Goal: Task Accomplishment & Management: Manage account settings

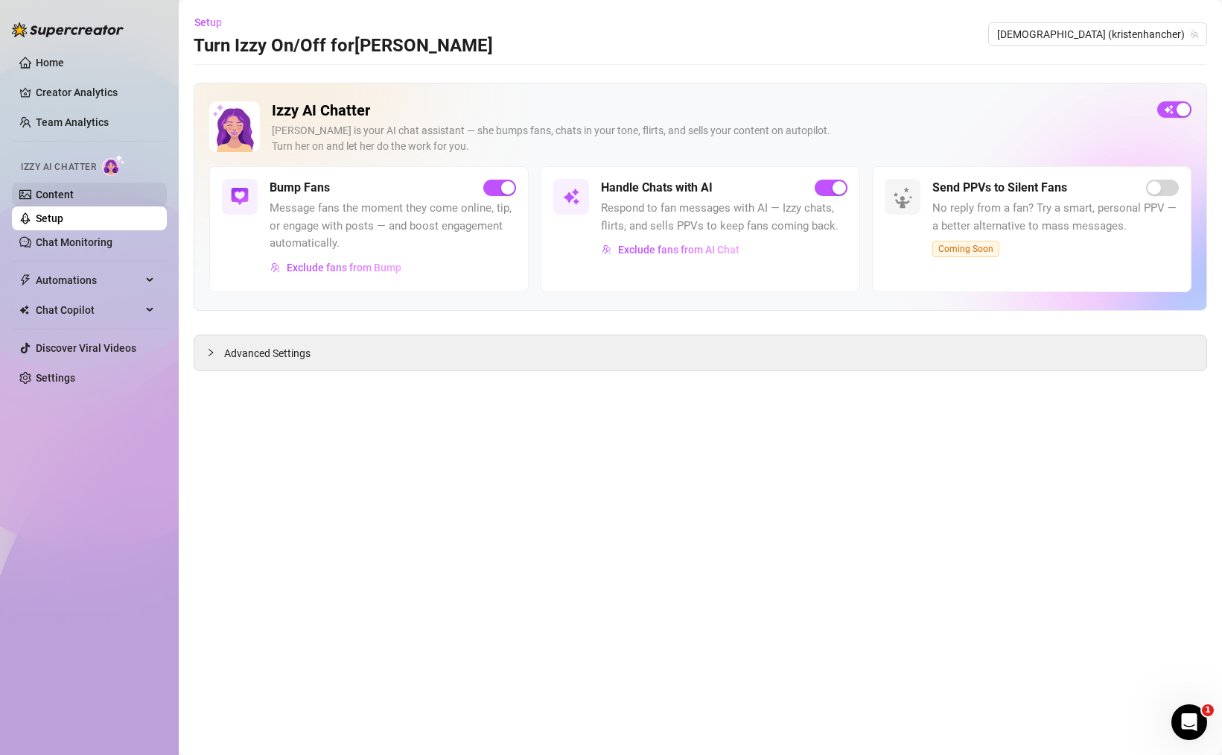
click at [72, 200] on link "Content" at bounding box center [55, 194] width 38 height 12
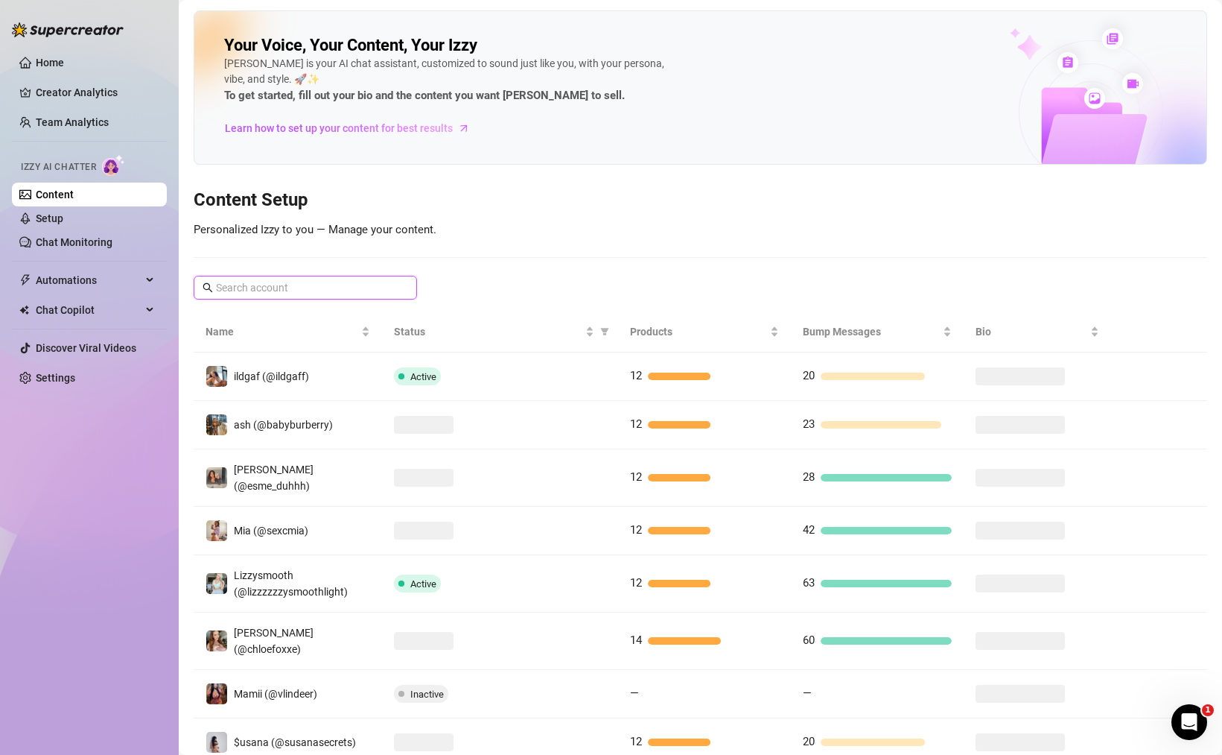
click at [373, 290] on input "text" at bounding box center [306, 287] width 180 height 16
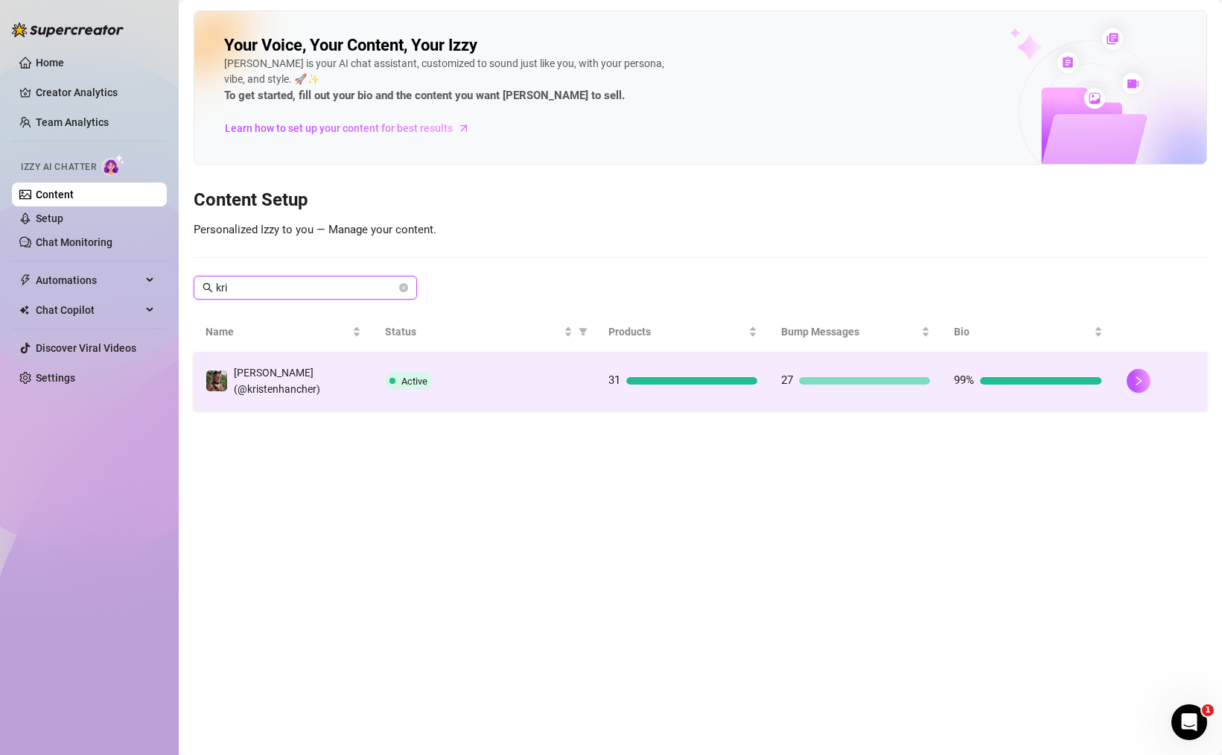
type input "kri"
click at [466, 372] on div "Active" at bounding box center [485, 381] width 200 height 18
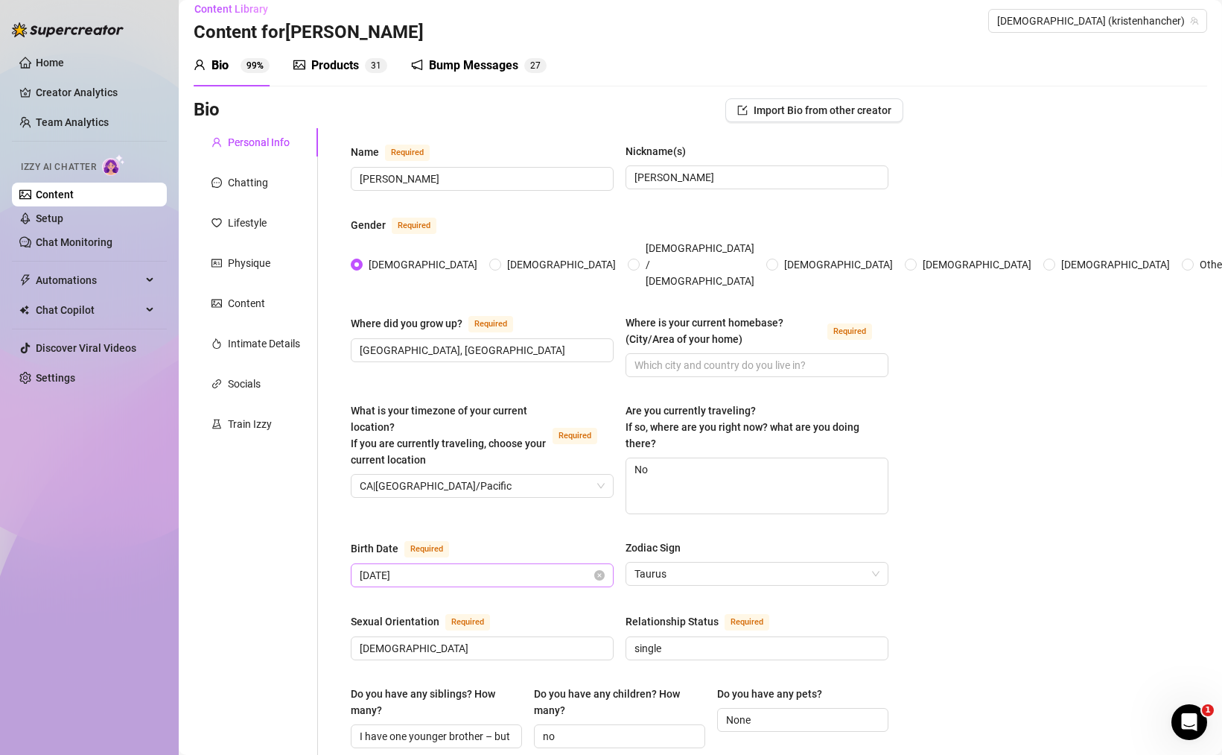
scroll to position [14, 0]
click at [544, 474] on span "CA|US/Pacific" at bounding box center [482, 485] width 245 height 22
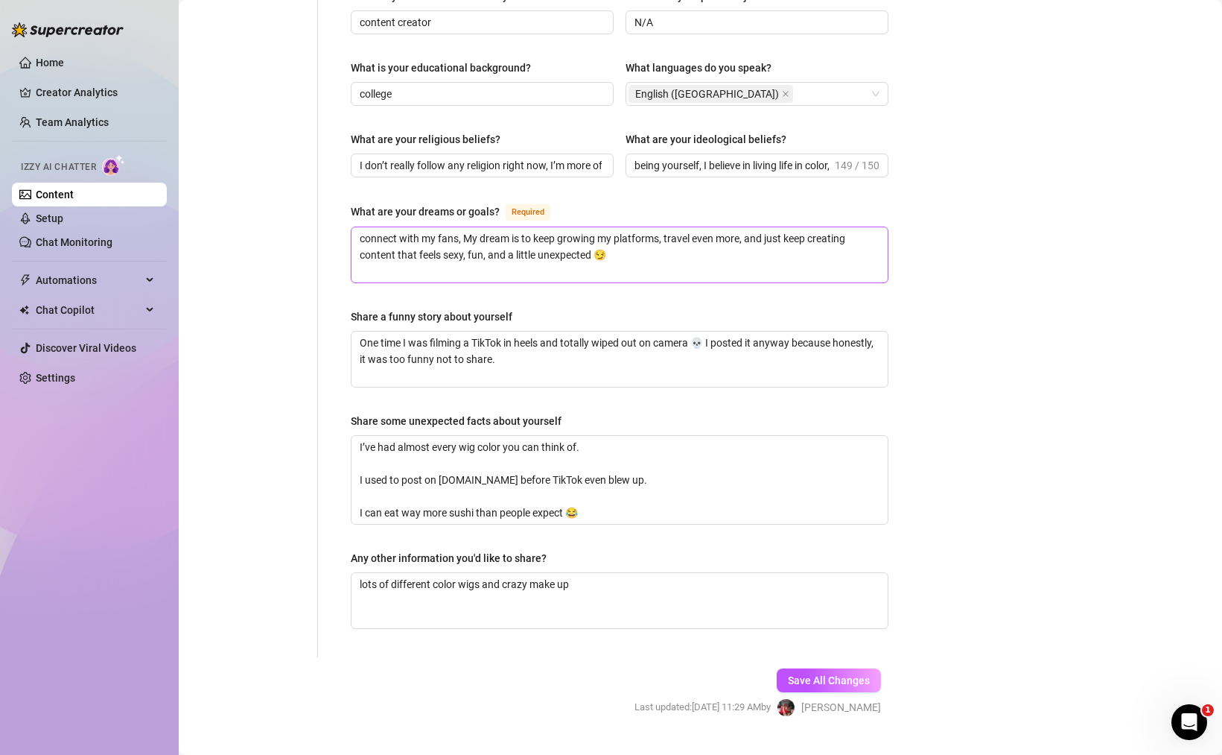
scroll to position [801, 0]
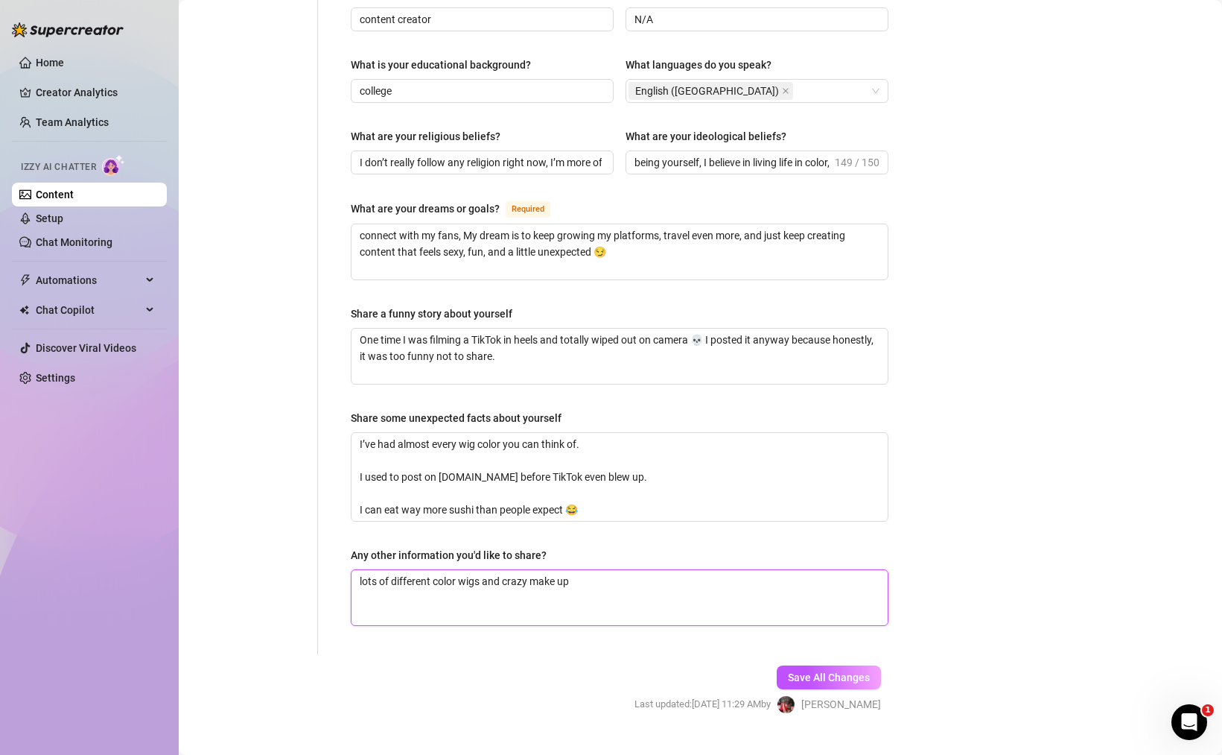
click at [625, 582] on textarea "lots of different color wigs and crazy make up" at bounding box center [620, 597] width 536 height 55
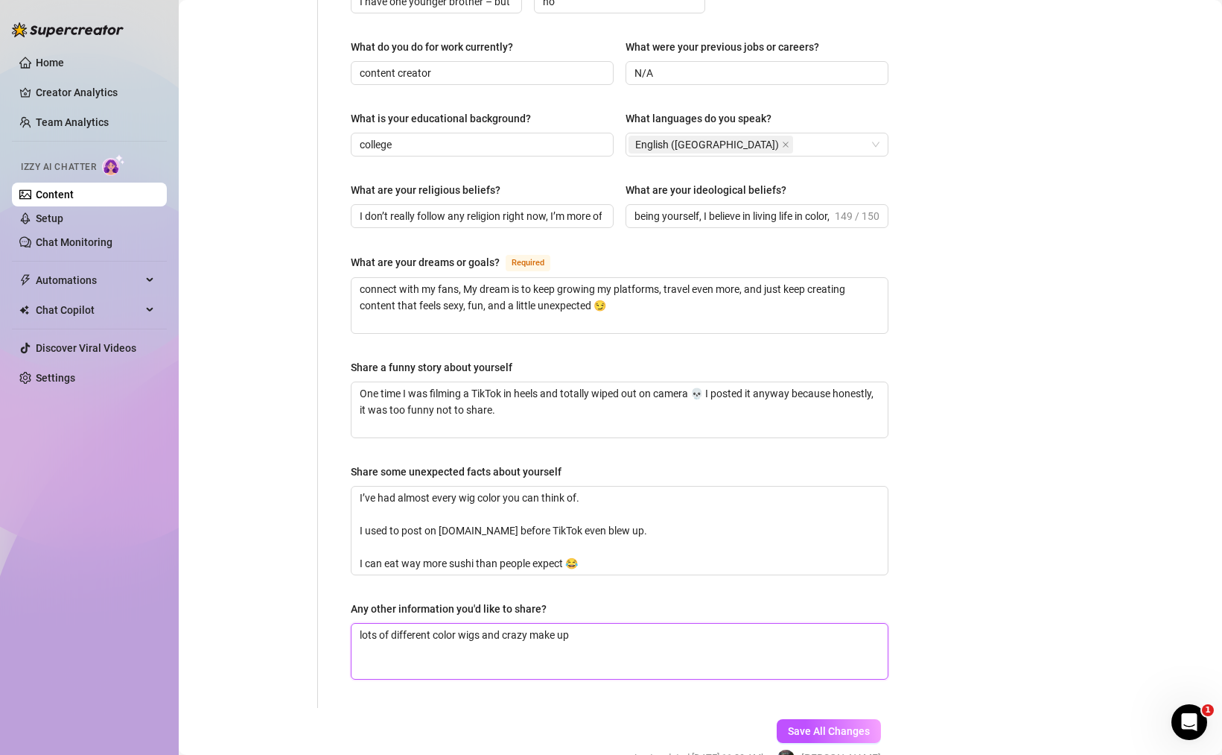
scroll to position [734, 0]
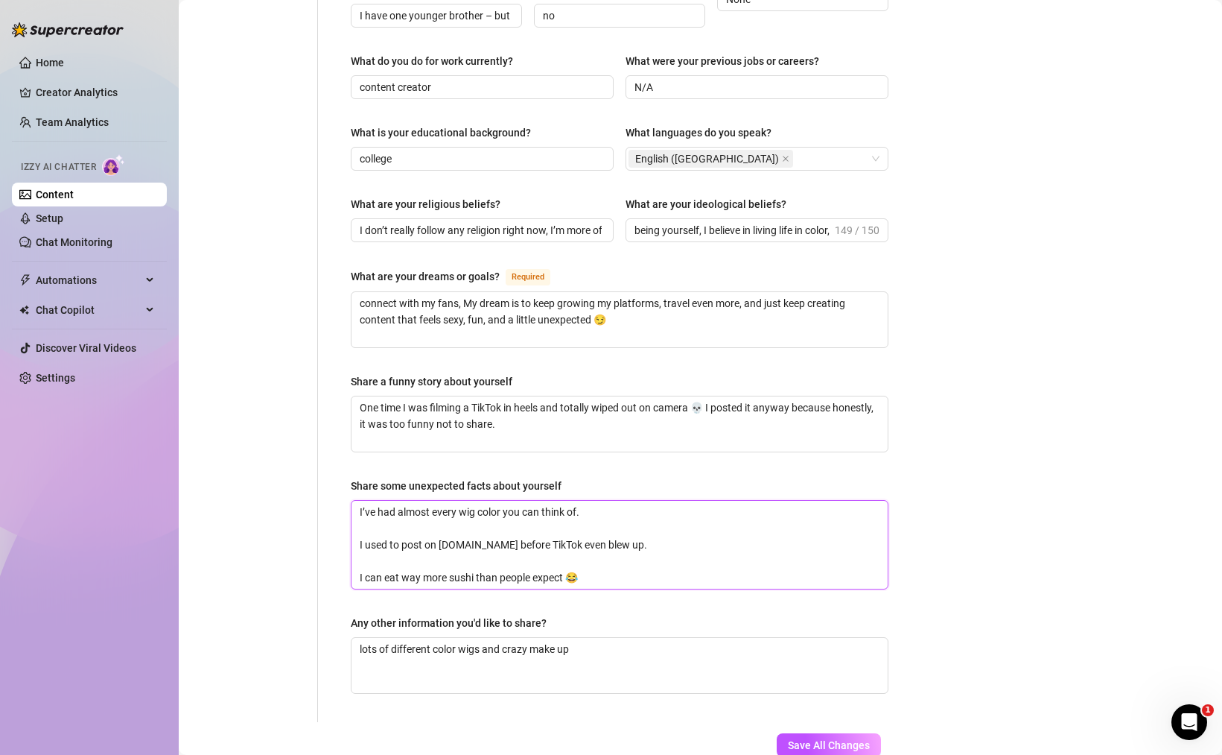
click at [609, 560] on textarea "I’ve had almost every wig color you can think of. I used to post on music.ly be…" at bounding box center [620, 545] width 536 height 88
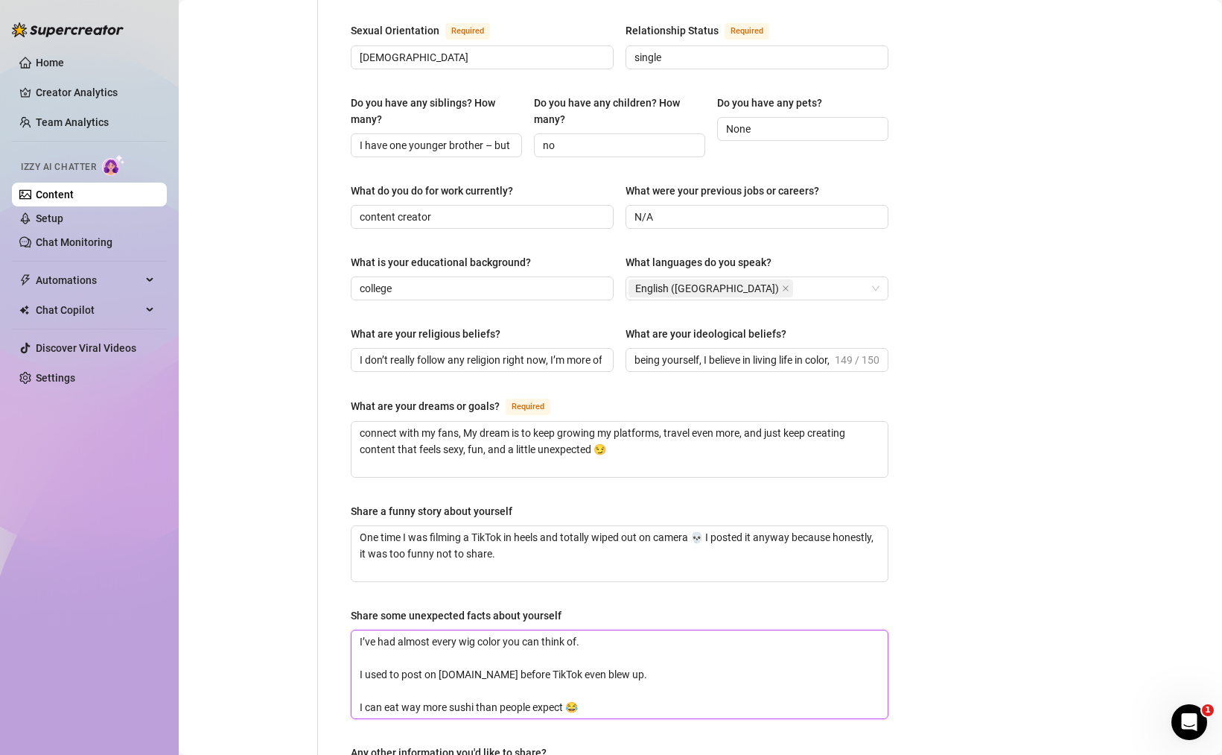
scroll to position [0, 0]
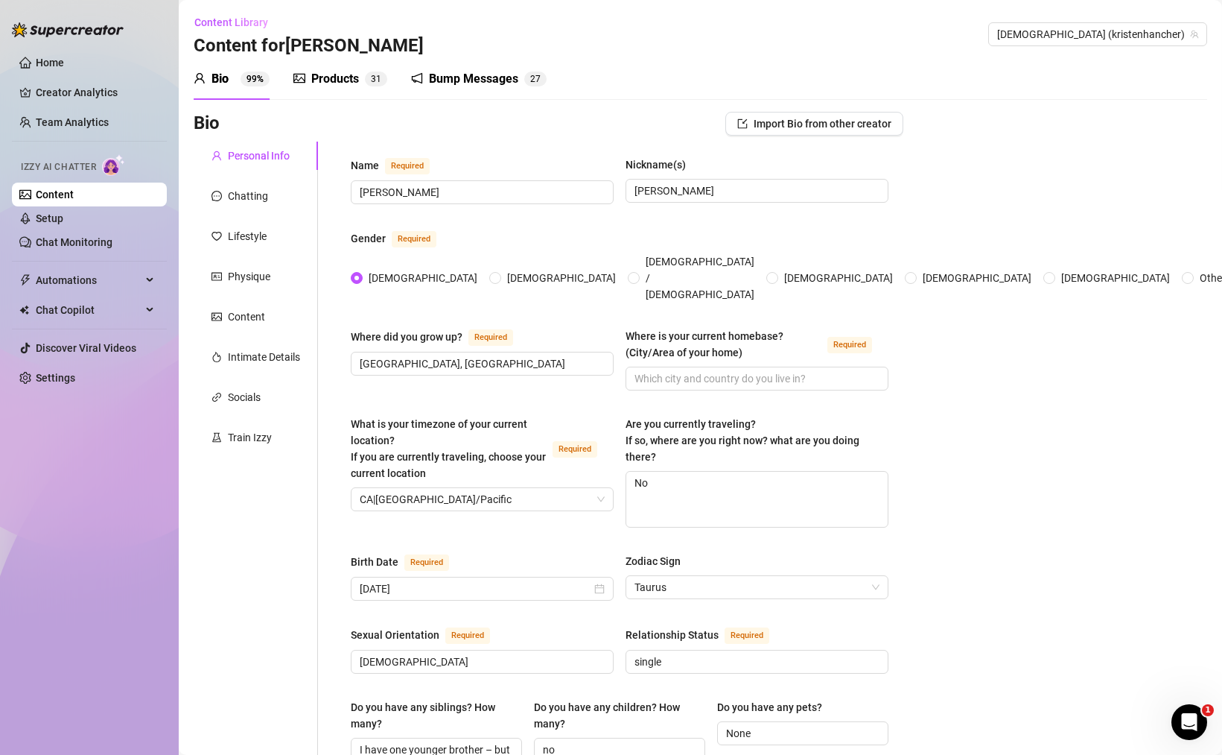
click at [351, 76] on div "Products" at bounding box center [335, 79] width 48 height 18
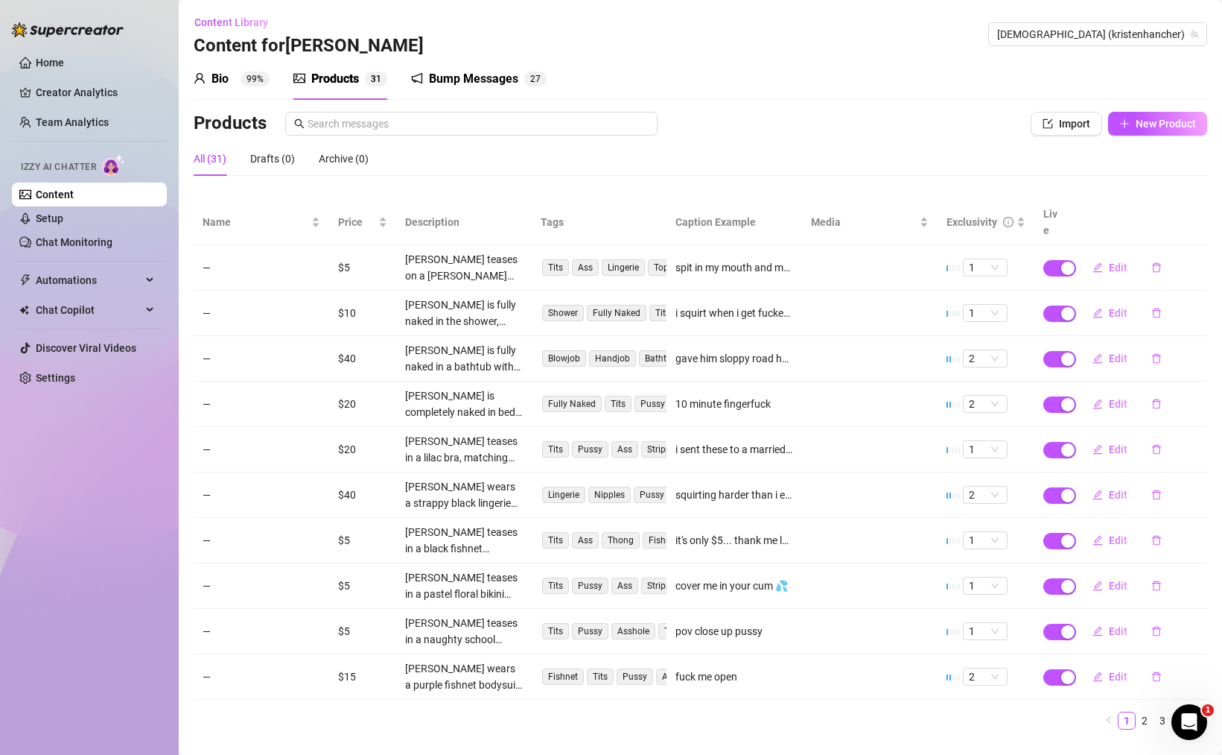
click at [234, 89] on div "Bio 99%" at bounding box center [232, 79] width 76 height 42
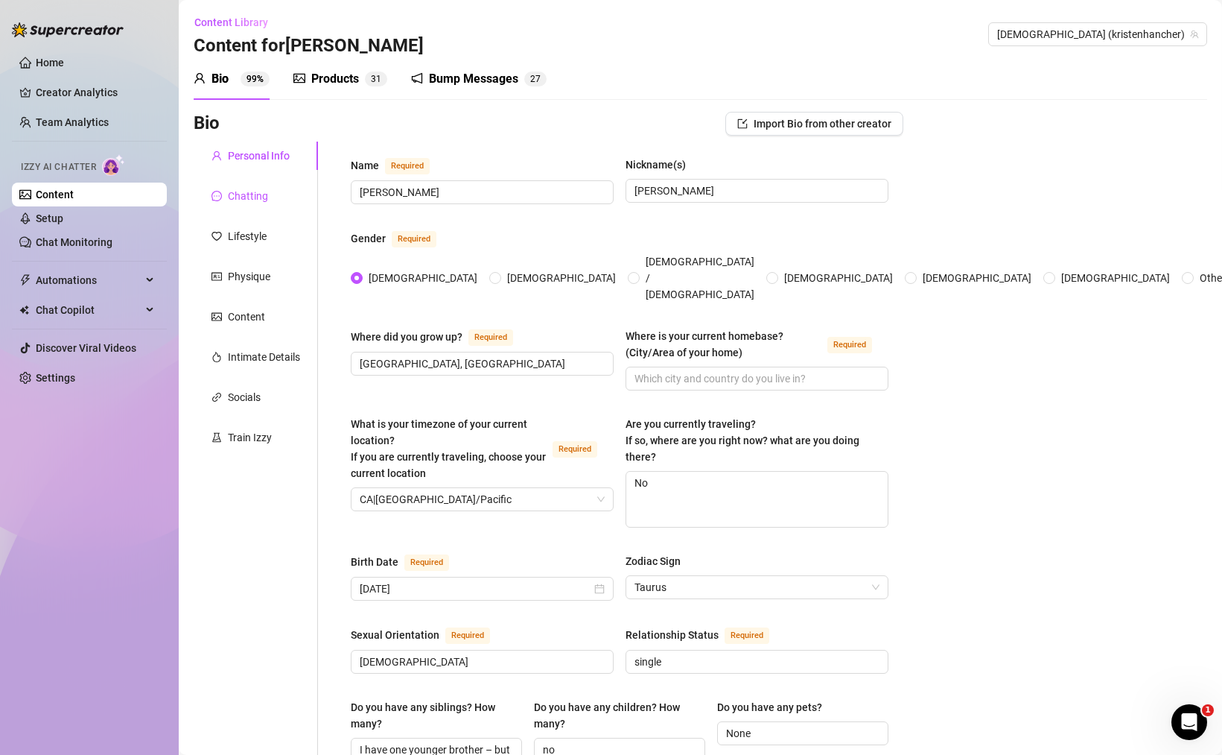
click at [264, 190] on div "Chatting" at bounding box center [248, 196] width 40 height 16
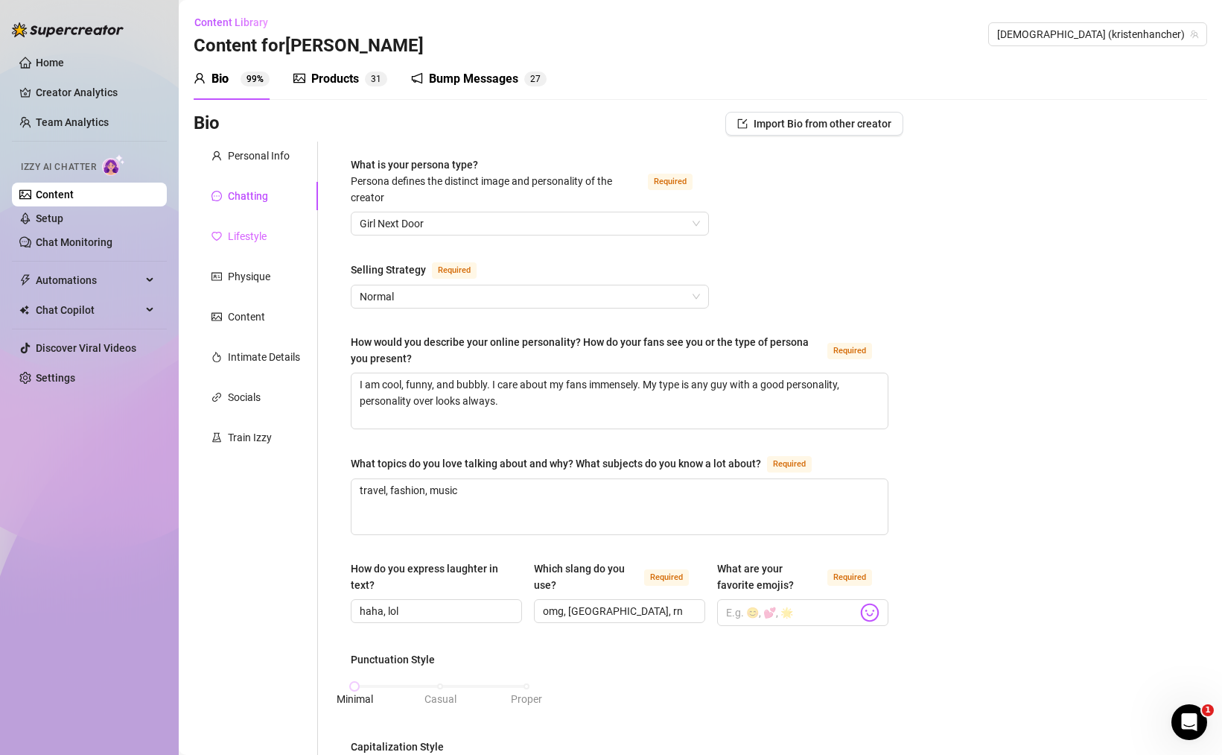
click at [267, 242] on div "Lifestyle" at bounding box center [256, 236] width 124 height 28
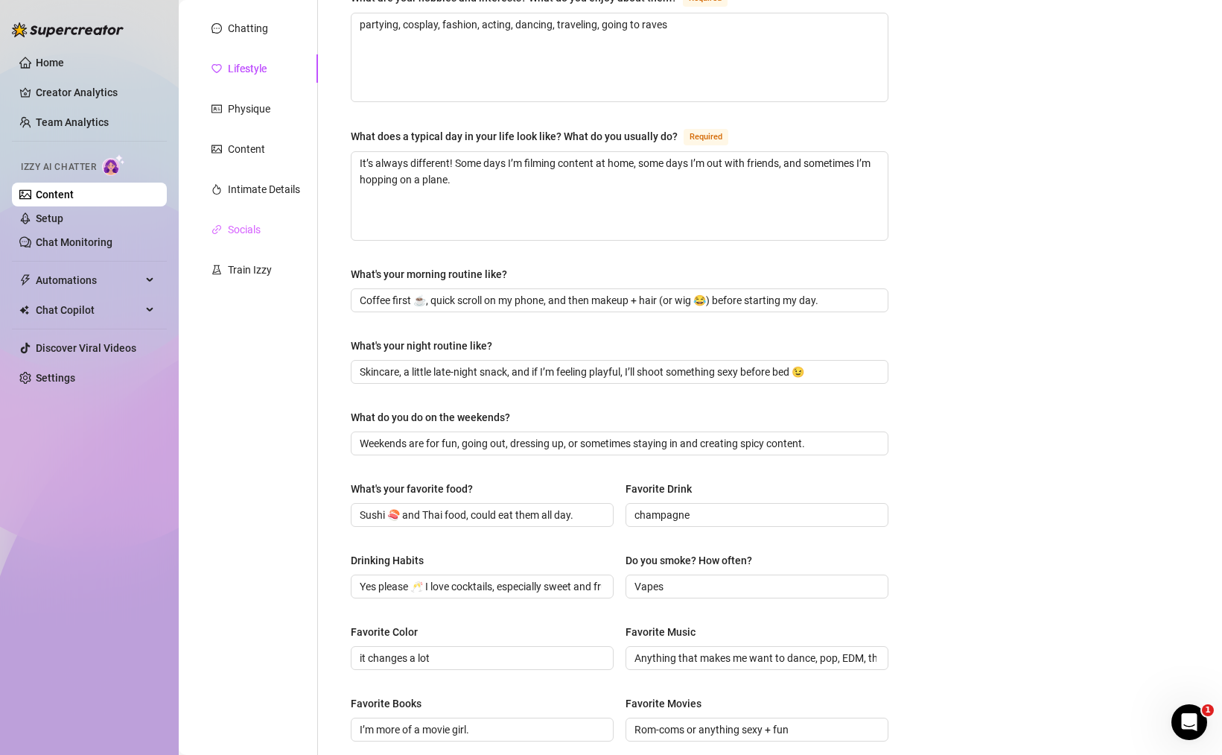
scroll to position [152, 0]
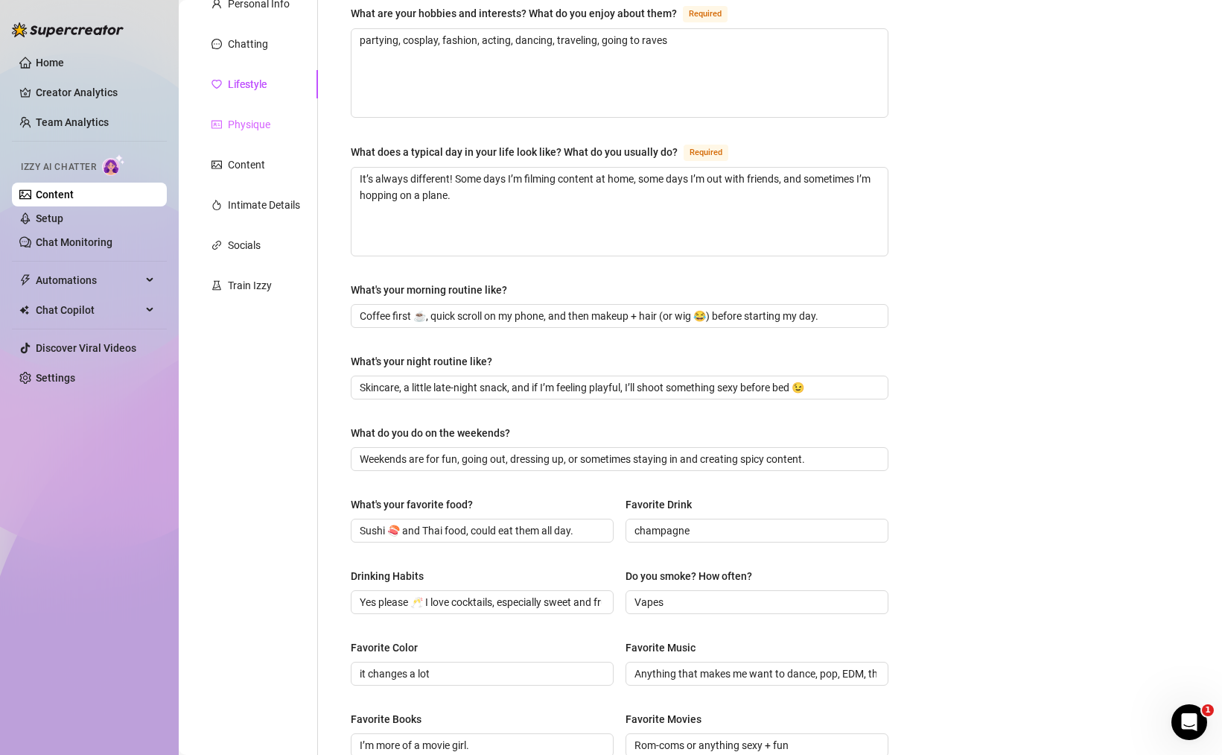
click at [262, 111] on div "Physique" at bounding box center [256, 124] width 124 height 28
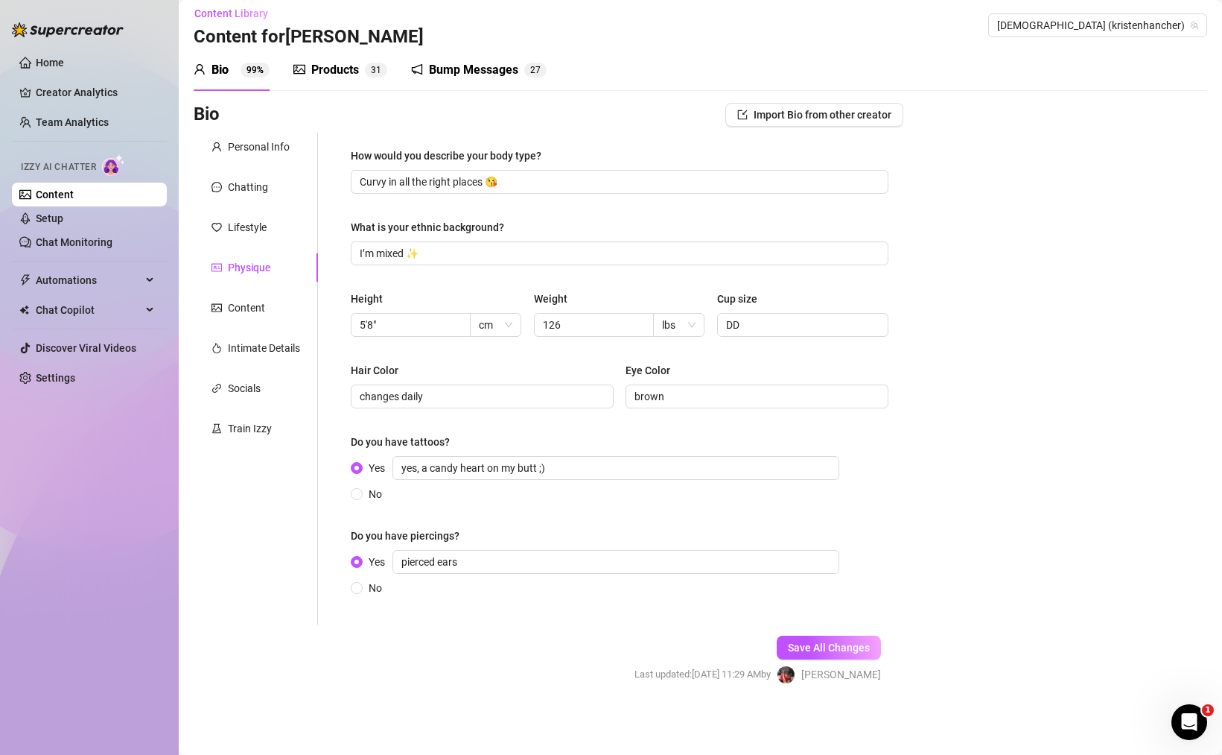
scroll to position [9, 0]
click at [250, 272] on div "Physique" at bounding box center [249, 267] width 42 height 16
click at [247, 316] on div "Content" at bounding box center [256, 307] width 124 height 28
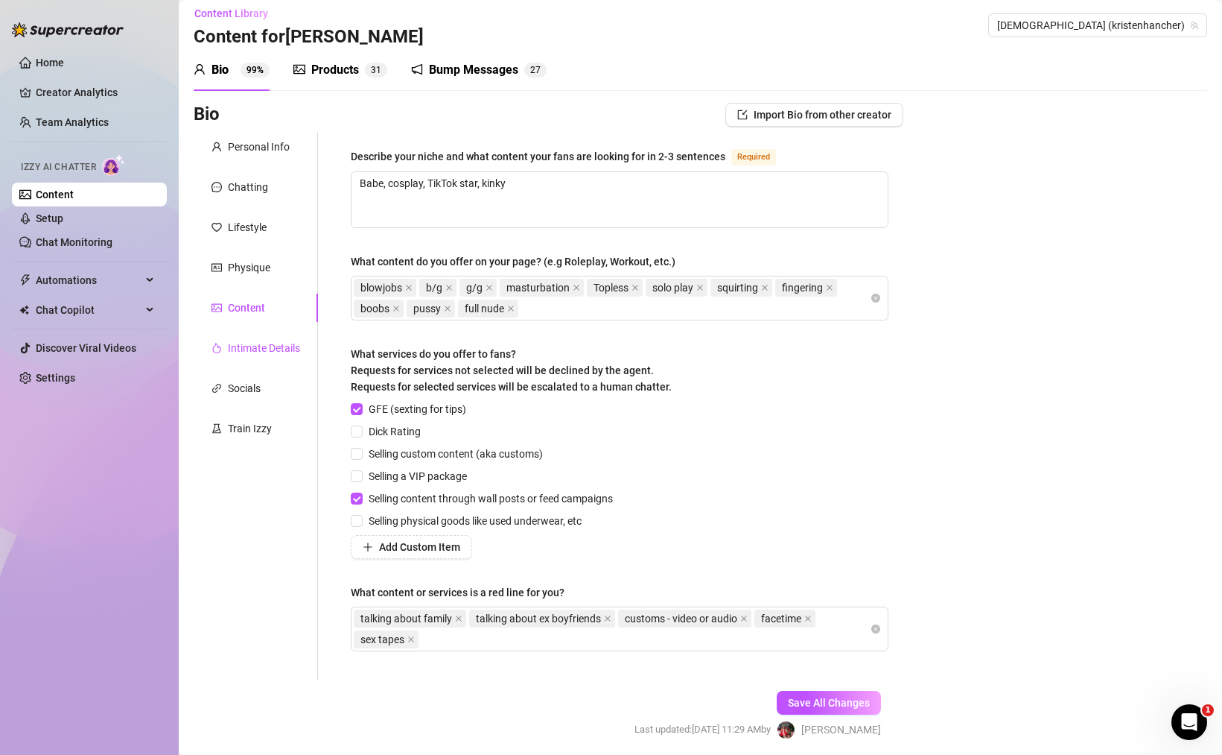
click at [255, 344] on div "Intimate Details" at bounding box center [264, 348] width 72 height 16
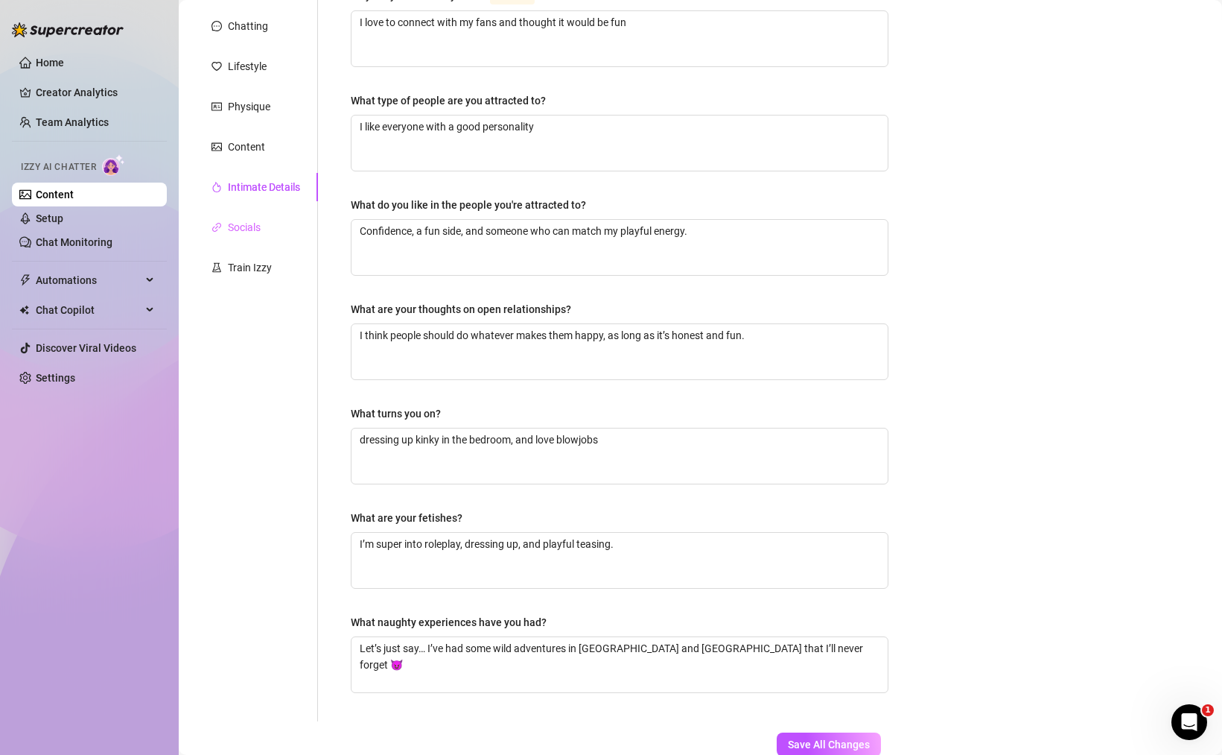
scroll to position [132, 0]
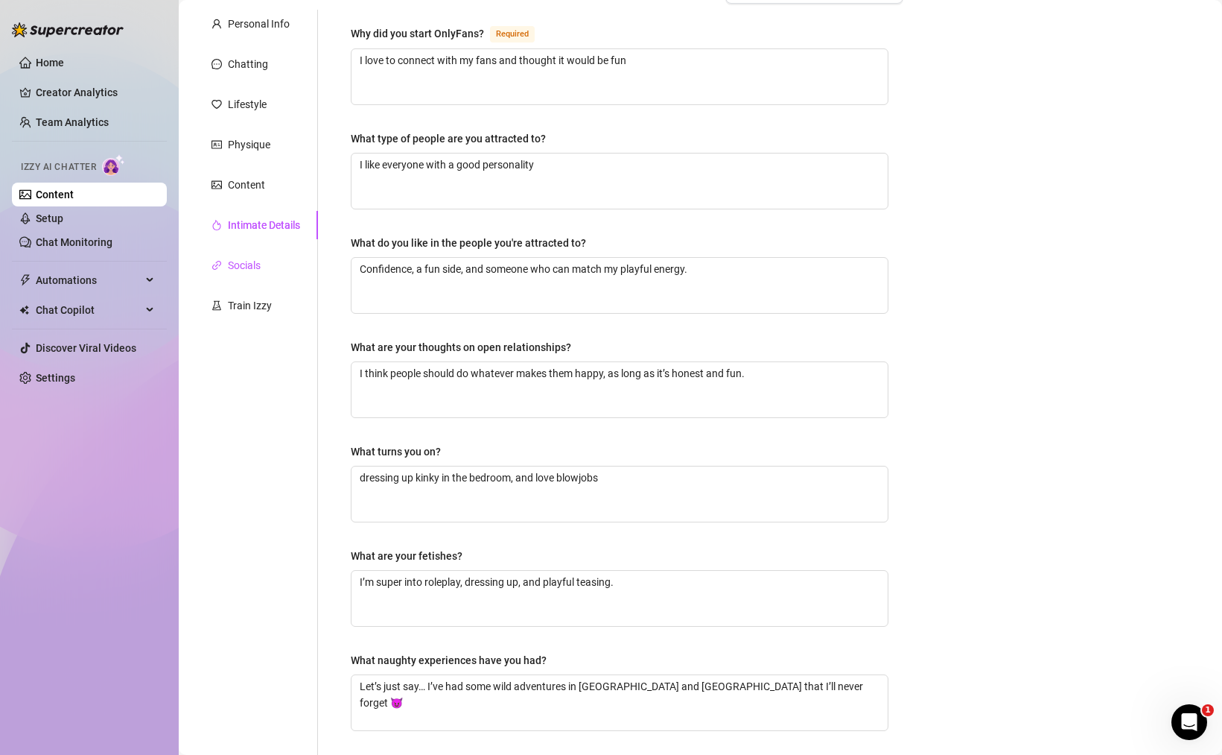
click at [258, 258] on div "Socials" at bounding box center [244, 265] width 33 height 16
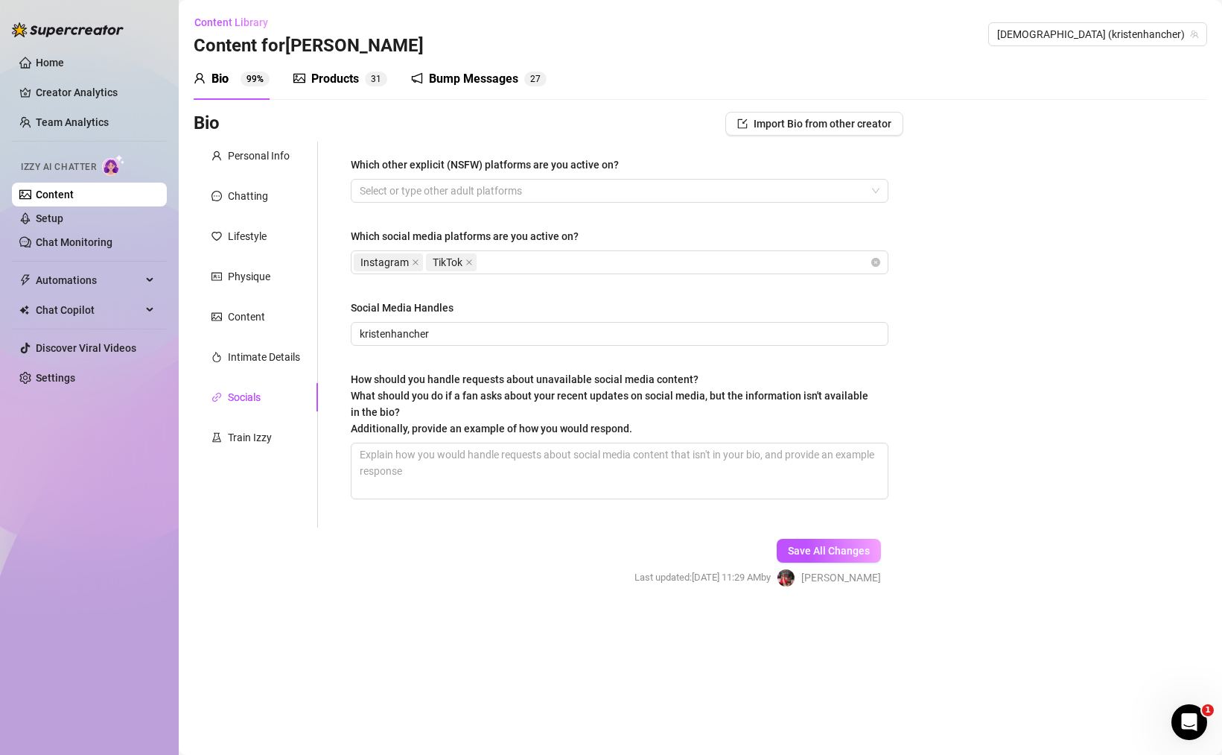
click at [321, 83] on div "Products" at bounding box center [335, 79] width 48 height 18
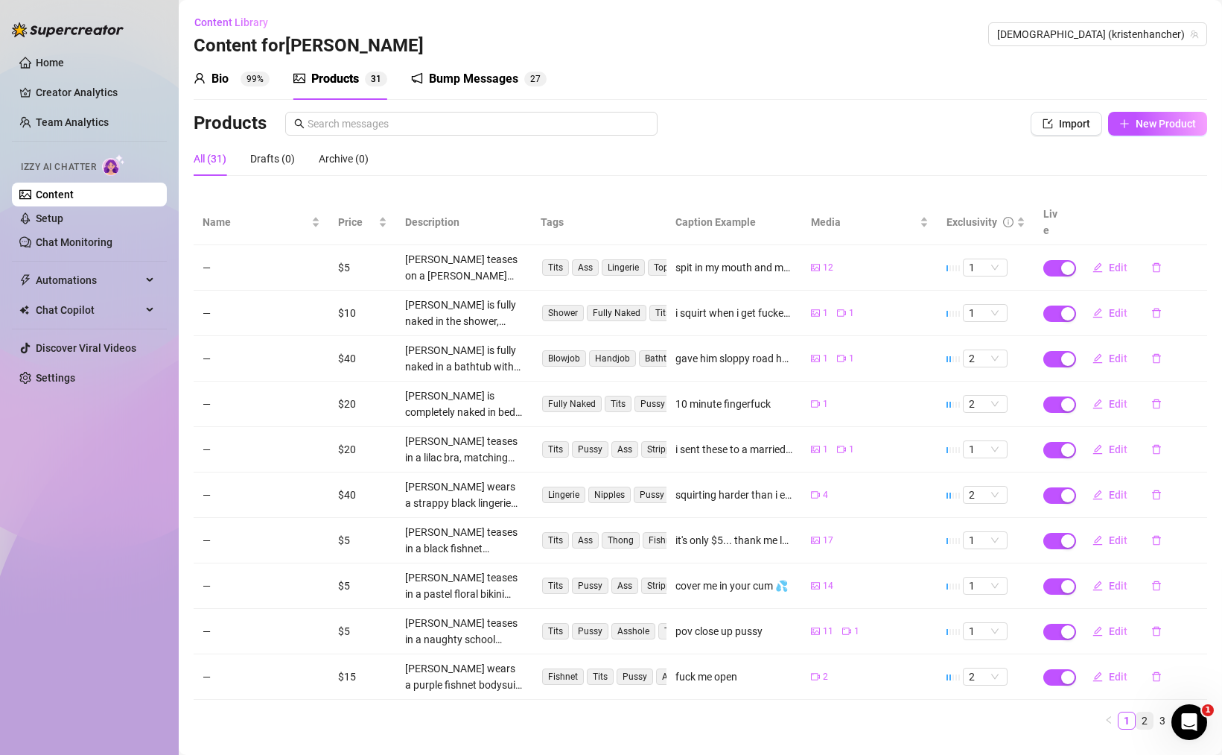
click at [1149, 712] on link "2" at bounding box center [1145, 720] width 16 height 16
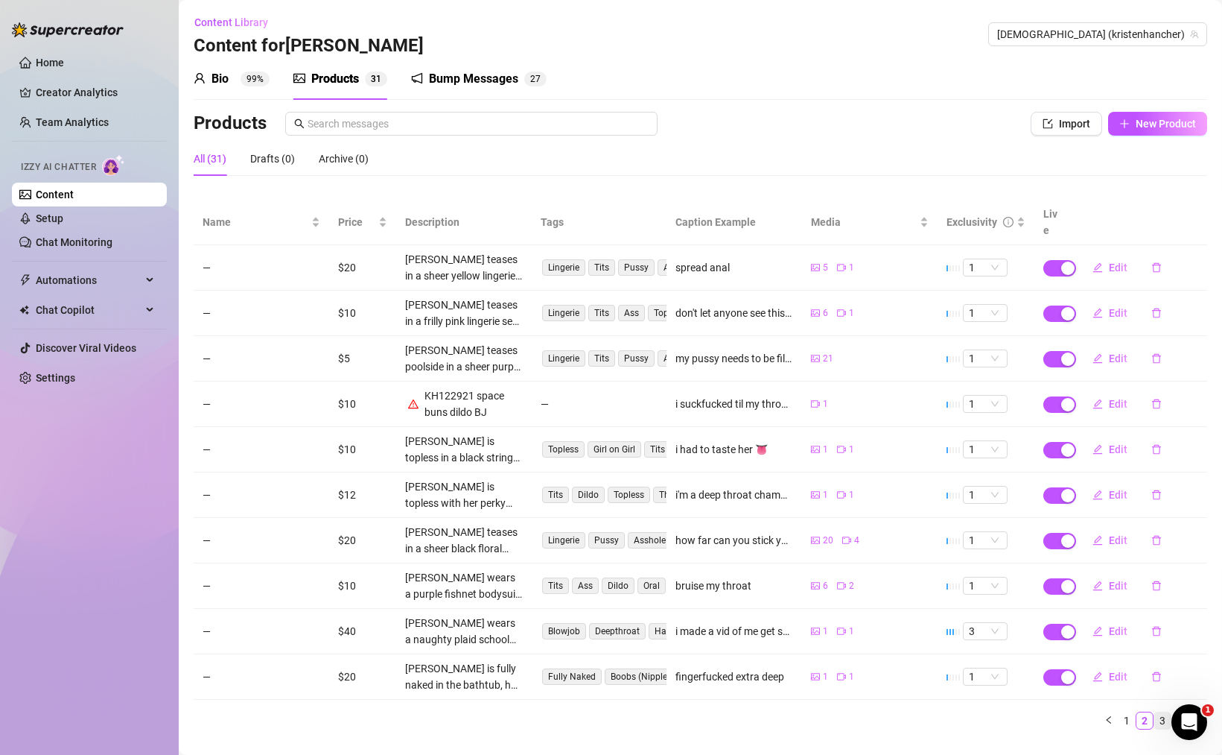
click at [1166, 712] on link "3" at bounding box center [1163, 720] width 16 height 16
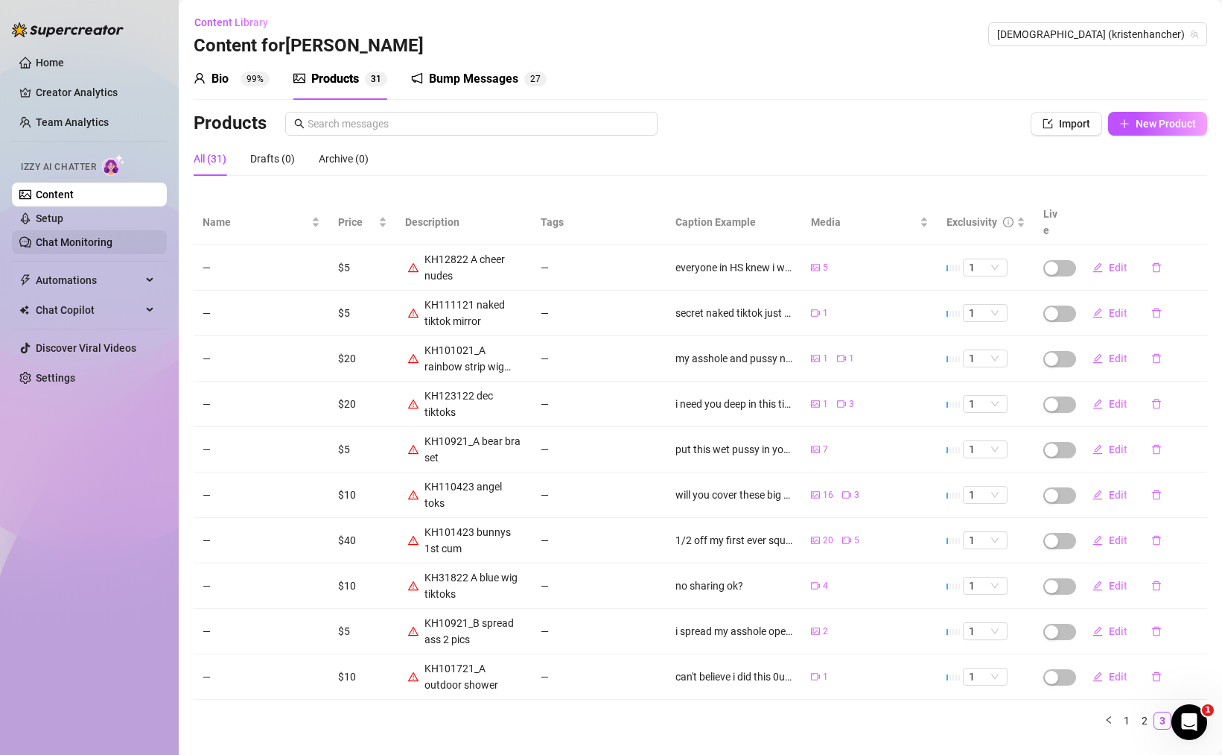
click at [107, 236] on link "Chat Monitoring" at bounding box center [74, 242] width 77 height 12
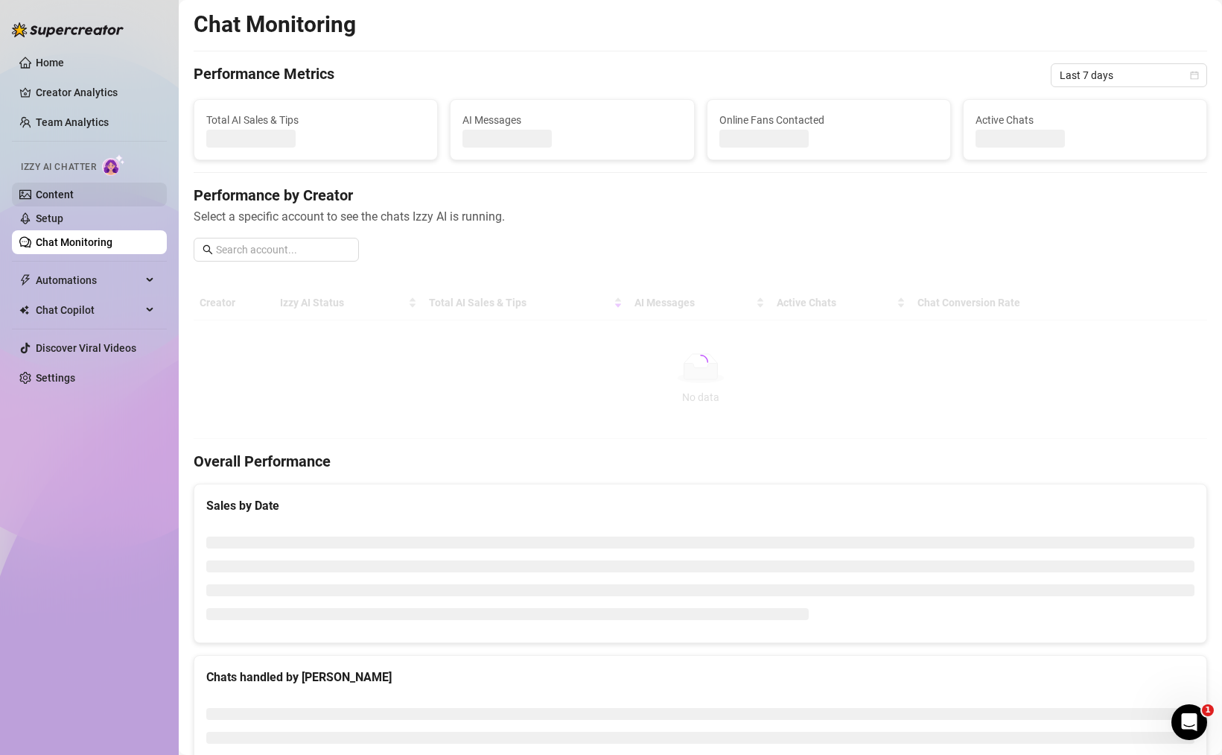
click at [74, 195] on link "Content" at bounding box center [55, 194] width 38 height 12
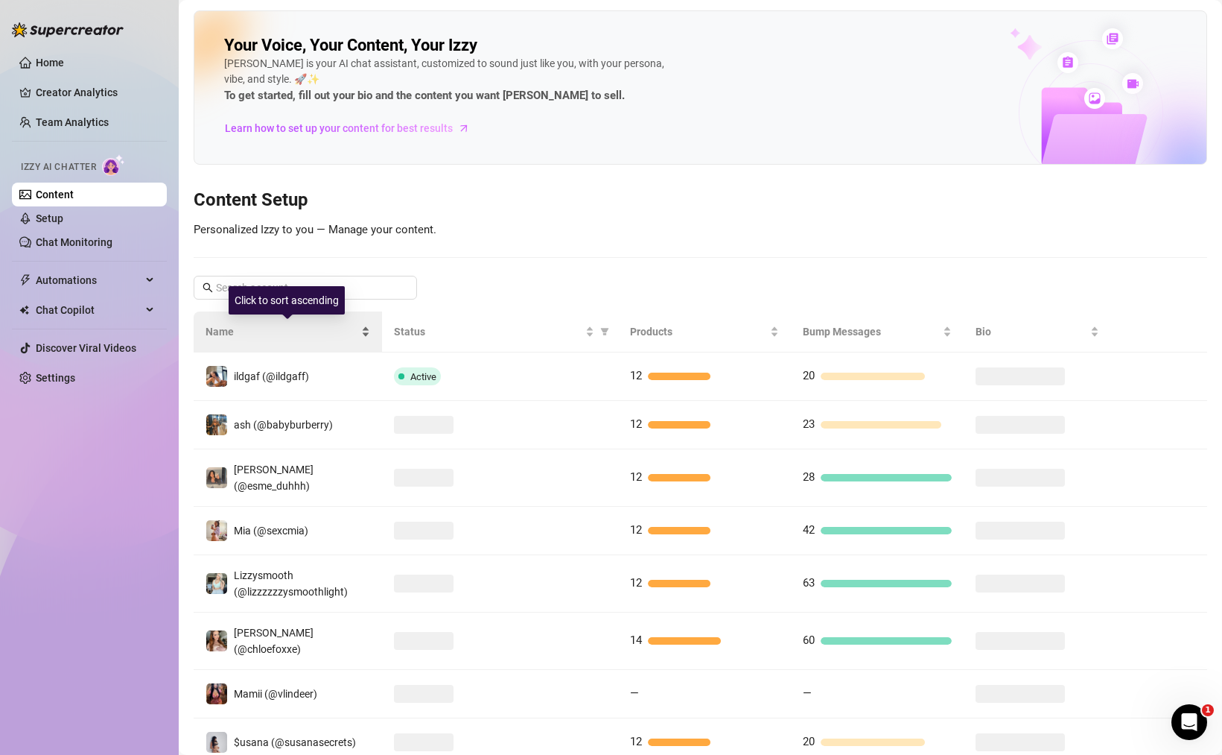
click at [323, 294] on div "Click to sort ascending" at bounding box center [287, 300] width 116 height 28
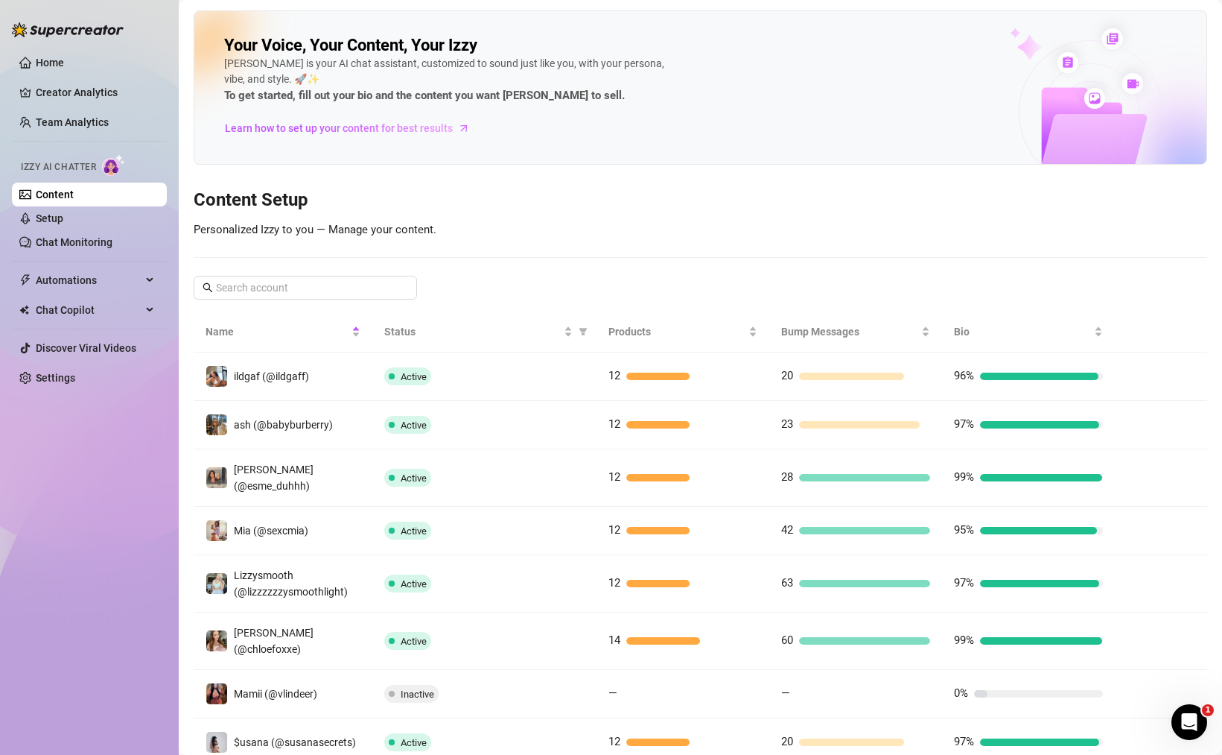
click at [595, 224] on div "Your Voice, Your Content, Your Izzy Izzy is your AI chat assistant, customized …" at bounding box center [701, 466] width 1014 height 912
click at [350, 296] on span at bounding box center [305, 288] width 223 height 24
click at [350, 288] on input "text" at bounding box center [306, 287] width 180 height 16
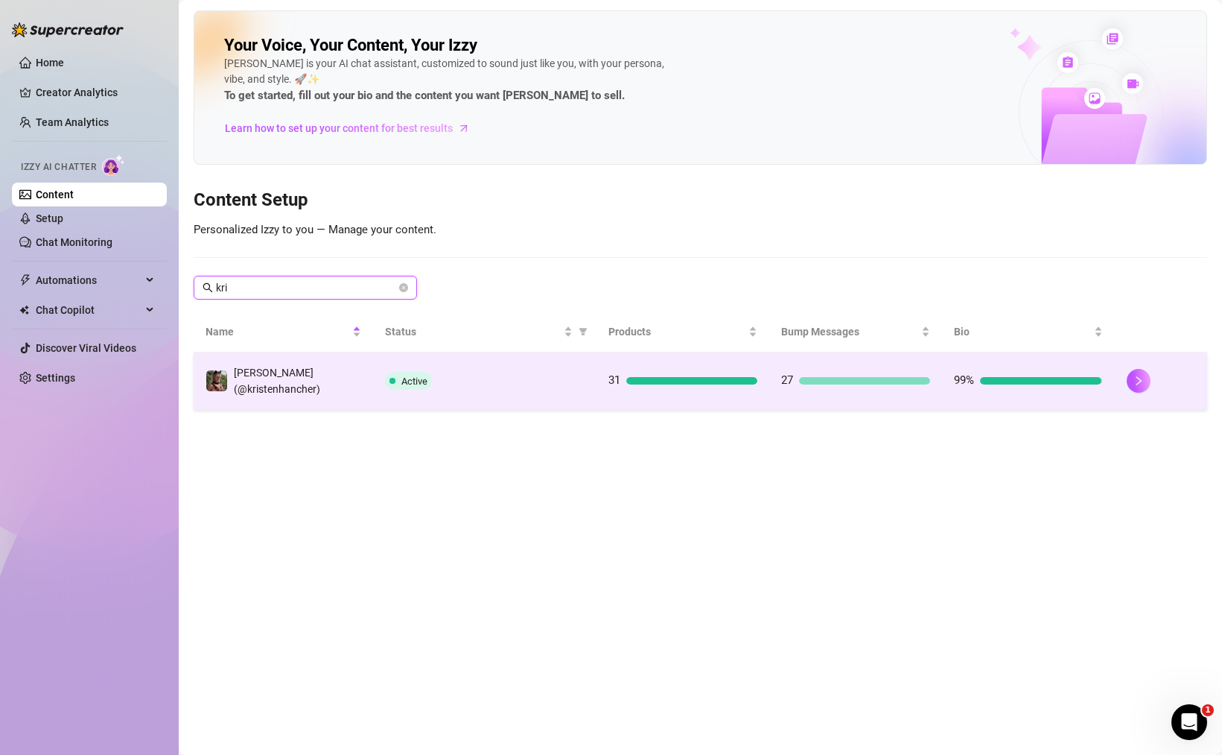
type input "kri"
click at [416, 380] on span "Active" at bounding box center [414, 380] width 26 height 11
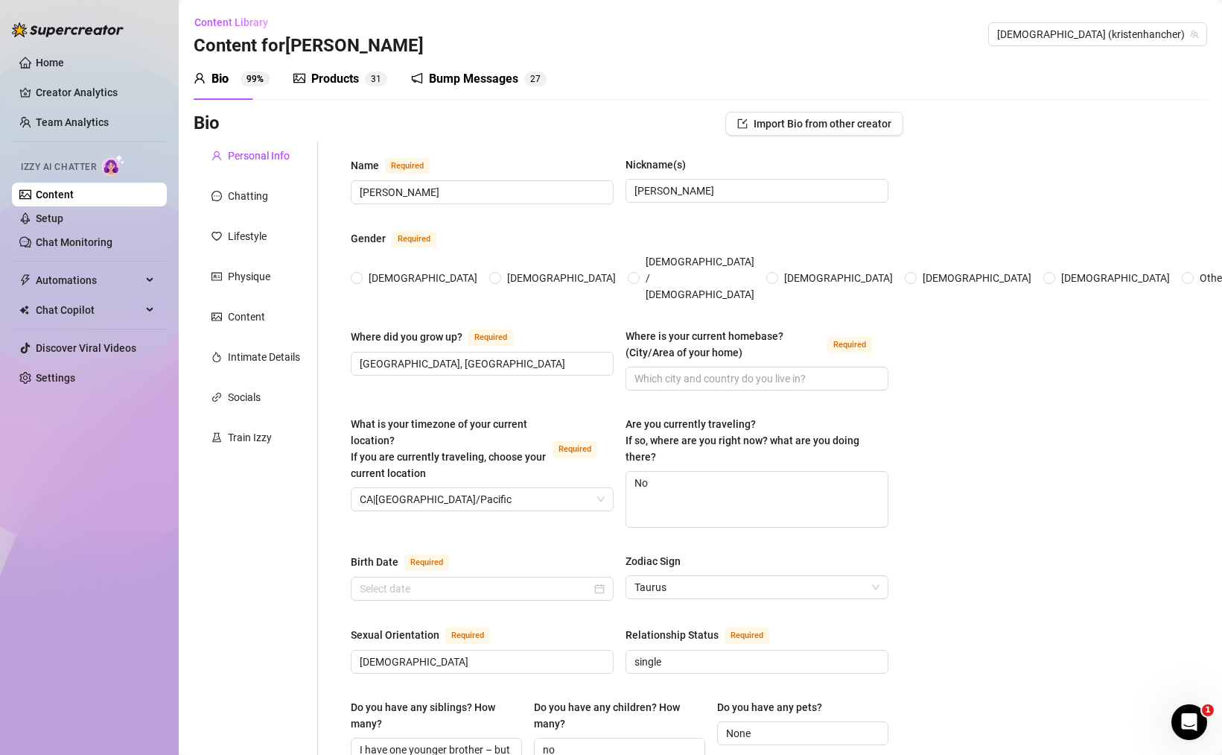
radio input "true"
type input "May 17th, 1999"
click at [238, 437] on div "Train Izzy" at bounding box center [250, 437] width 44 height 16
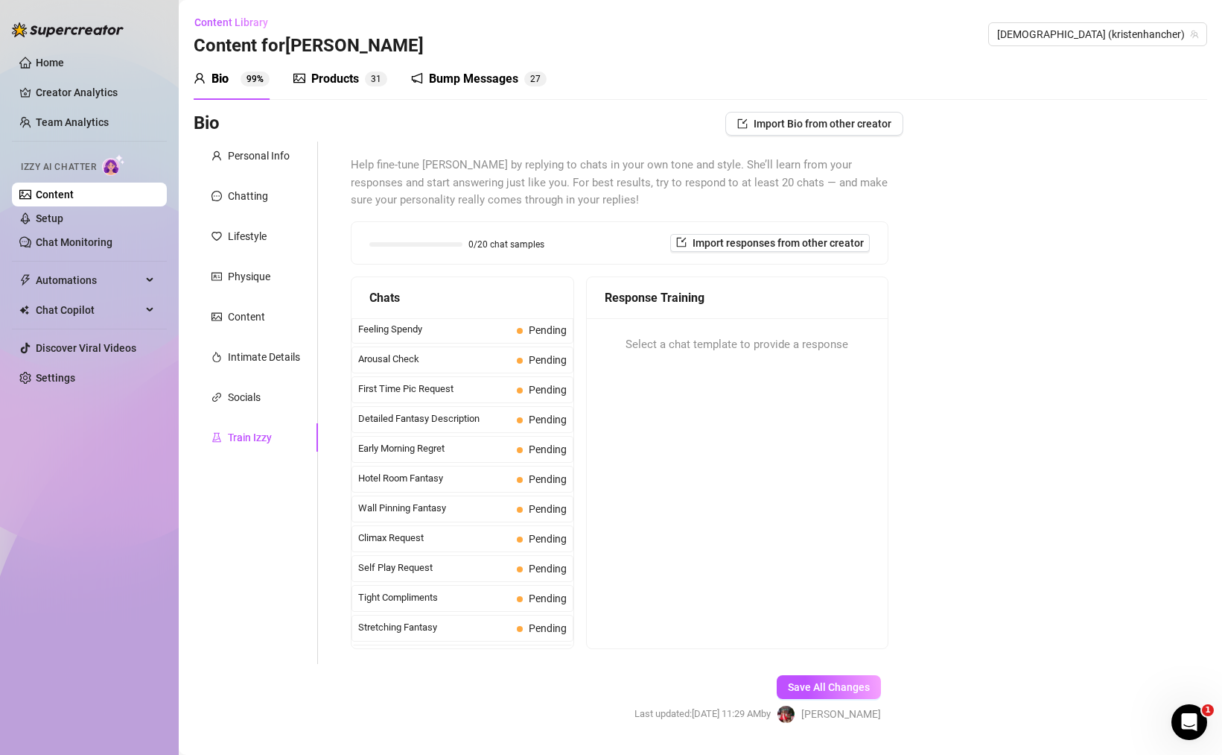
scroll to position [41, 0]
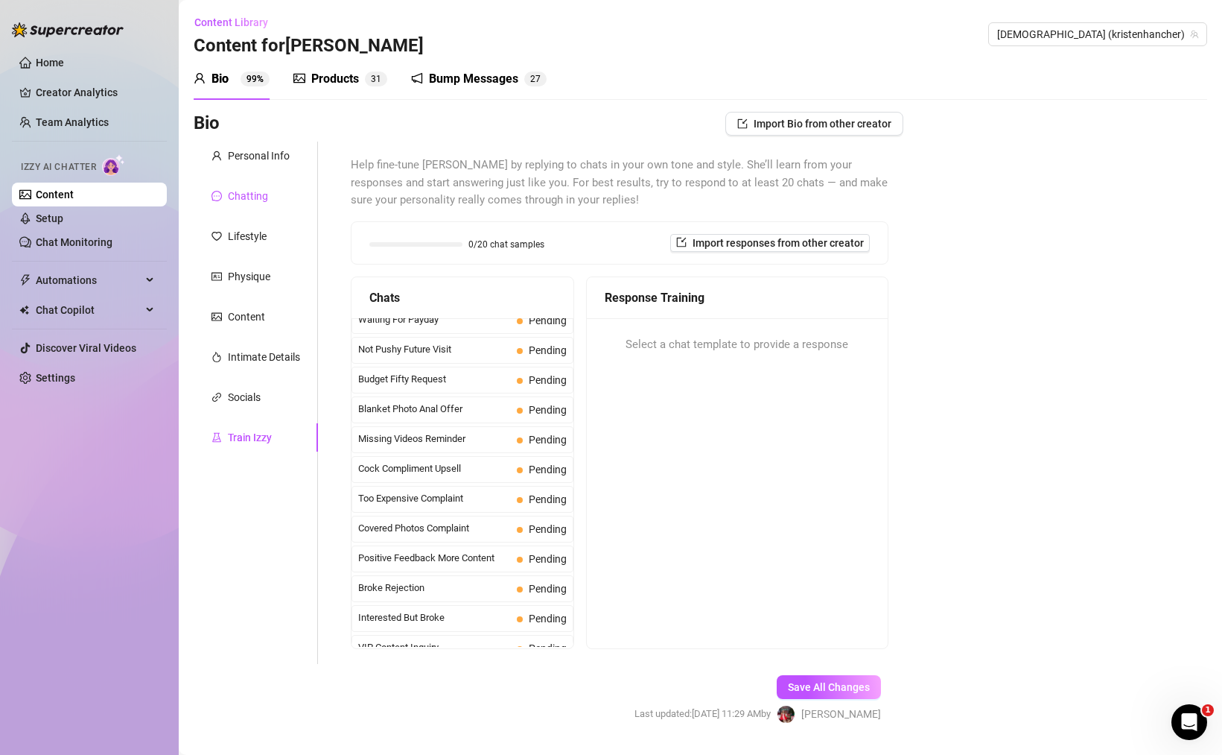
click at [258, 203] on div "Chatting" at bounding box center [248, 196] width 40 height 16
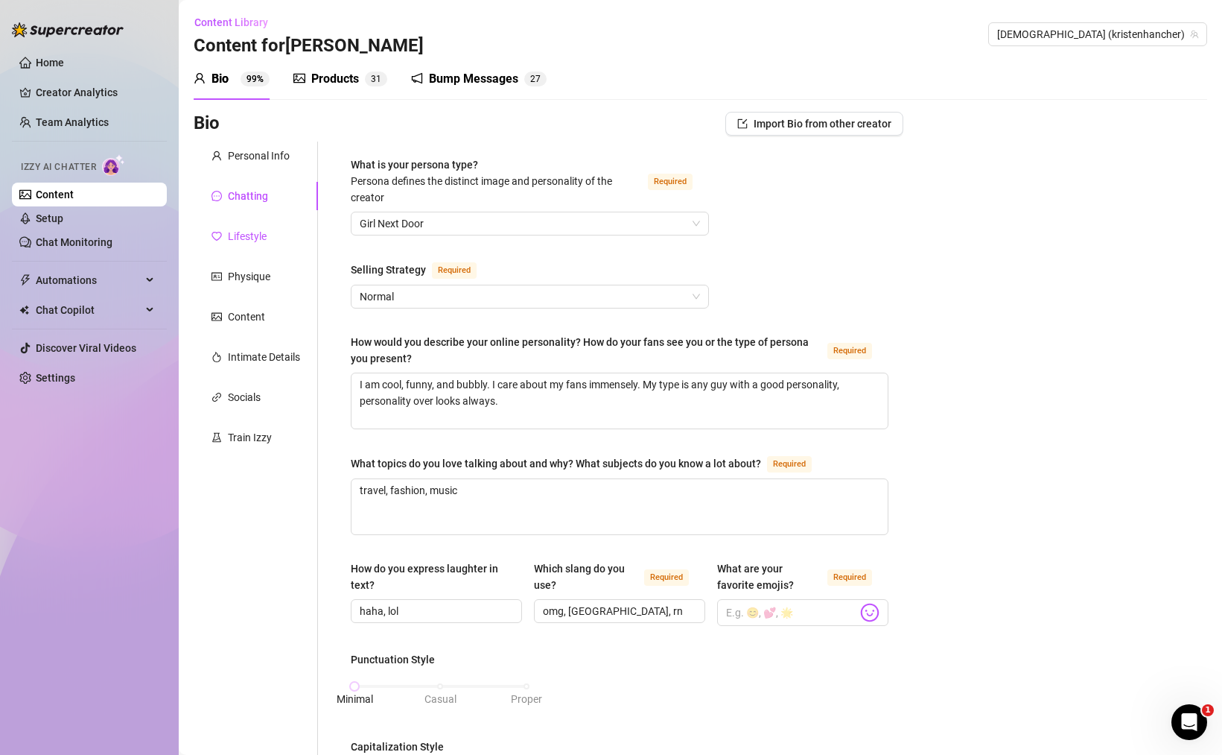
click at [253, 235] on div "Lifestyle" at bounding box center [247, 236] width 39 height 16
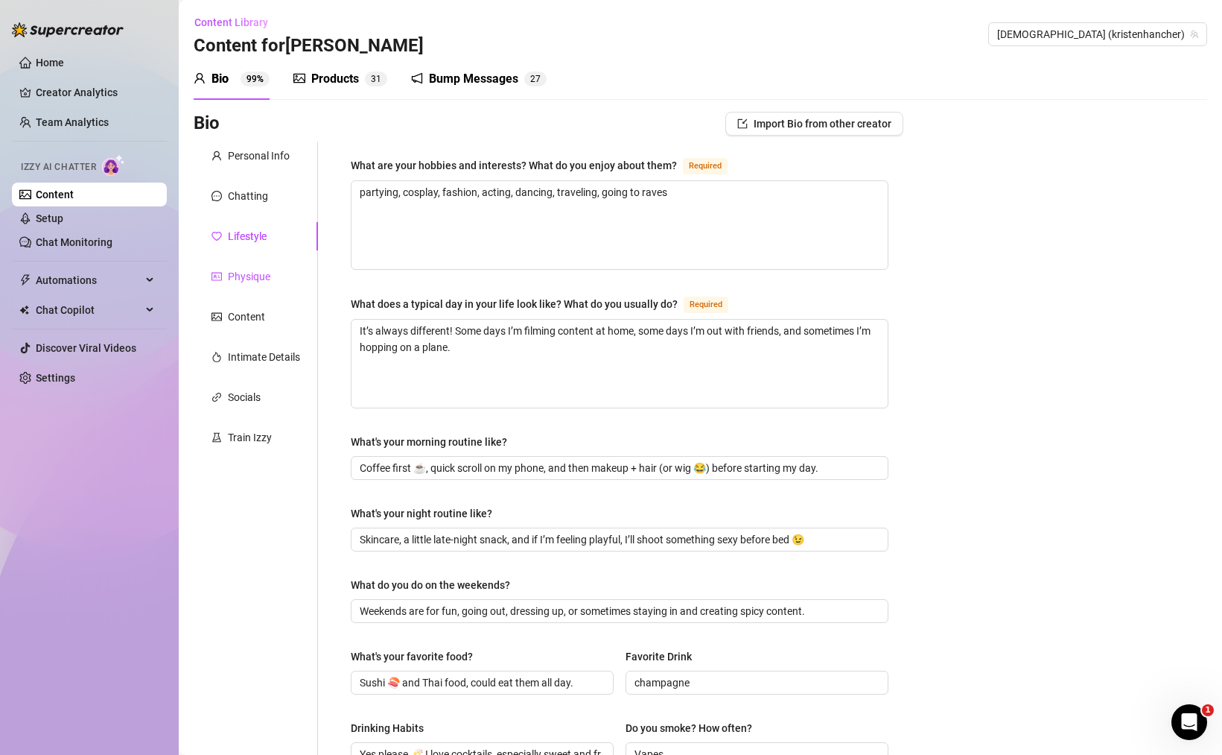
click at [252, 279] on div "Physique" at bounding box center [249, 276] width 42 height 16
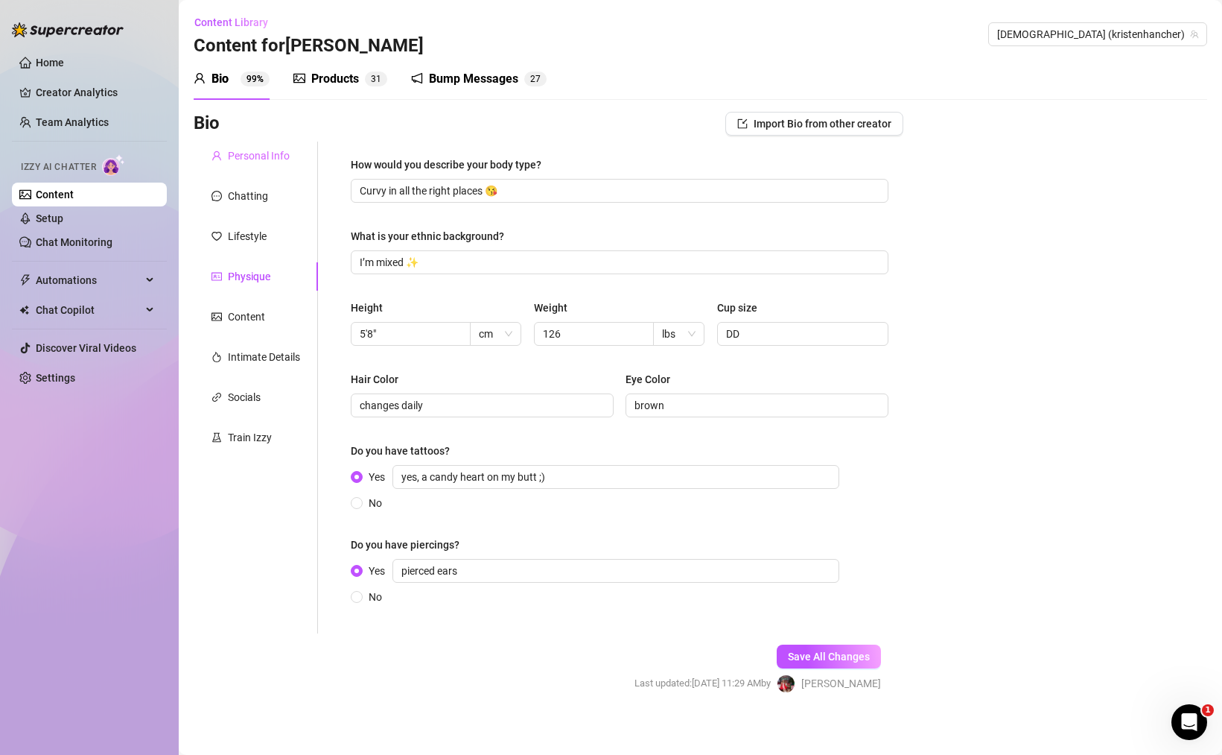
click at [250, 168] on div "Personal Info" at bounding box center [256, 156] width 124 height 28
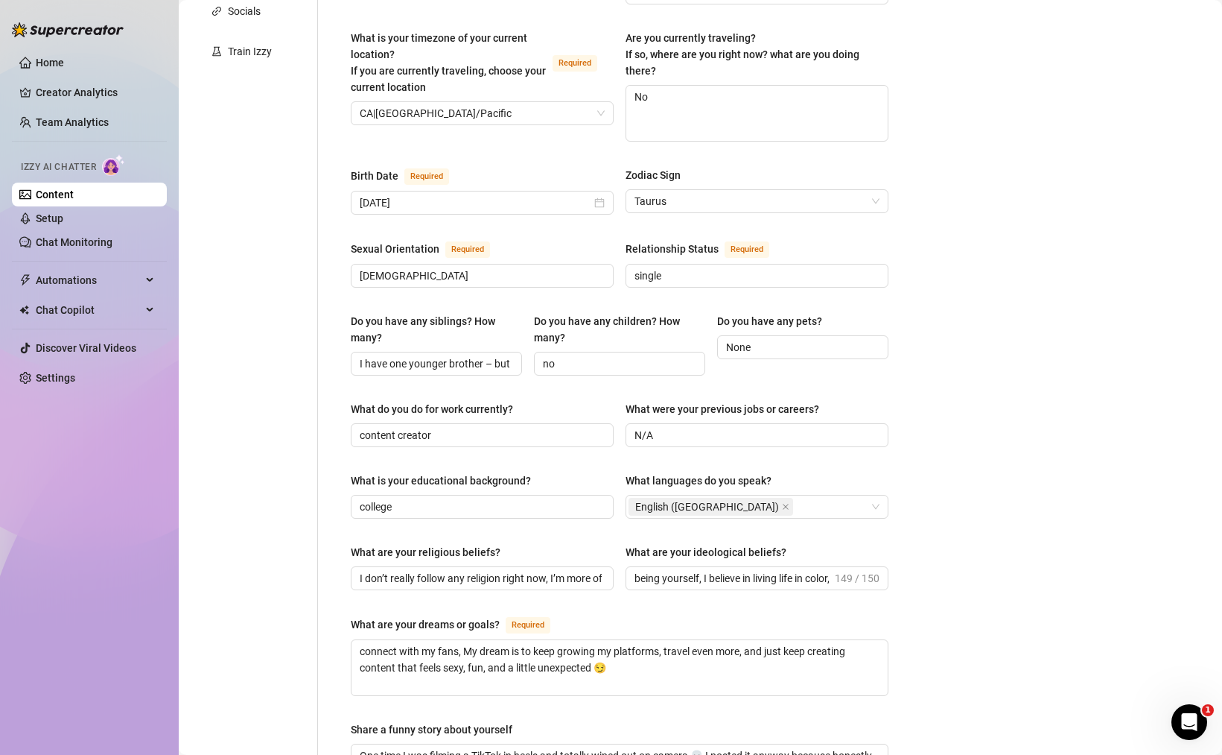
scroll to position [0, 0]
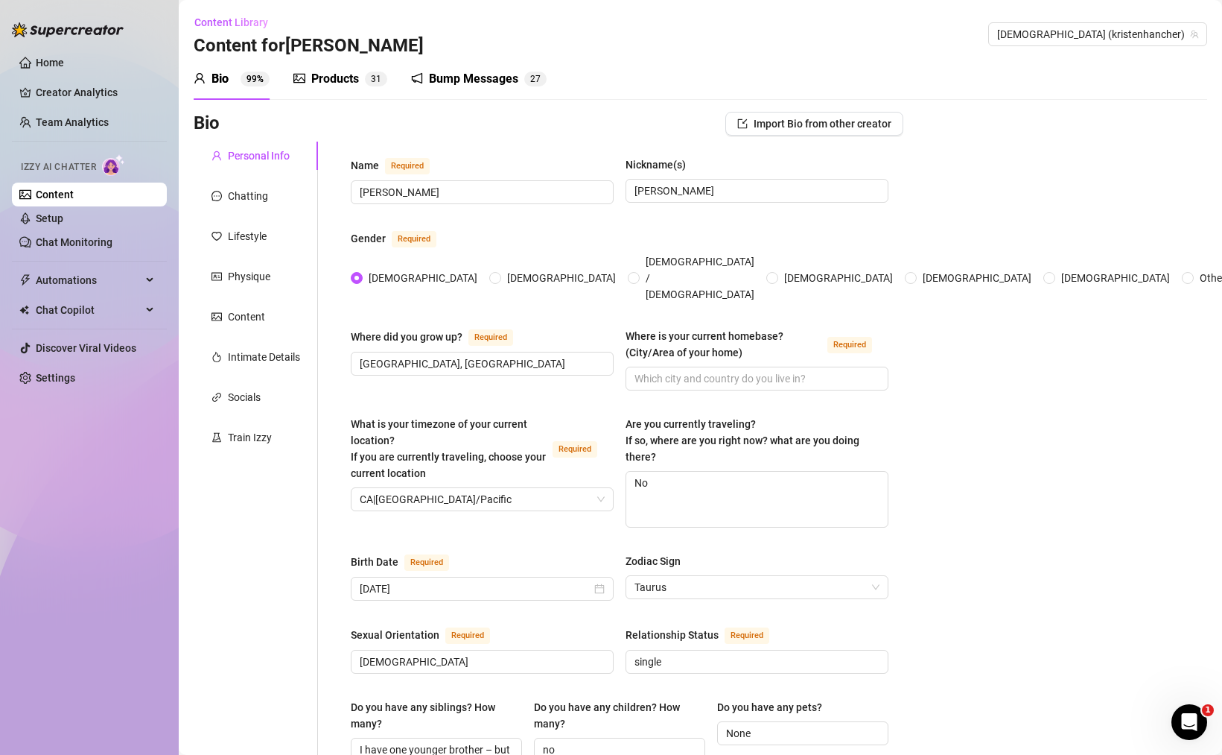
click at [340, 92] on div "Products 3 1" at bounding box center [340, 79] width 94 height 42
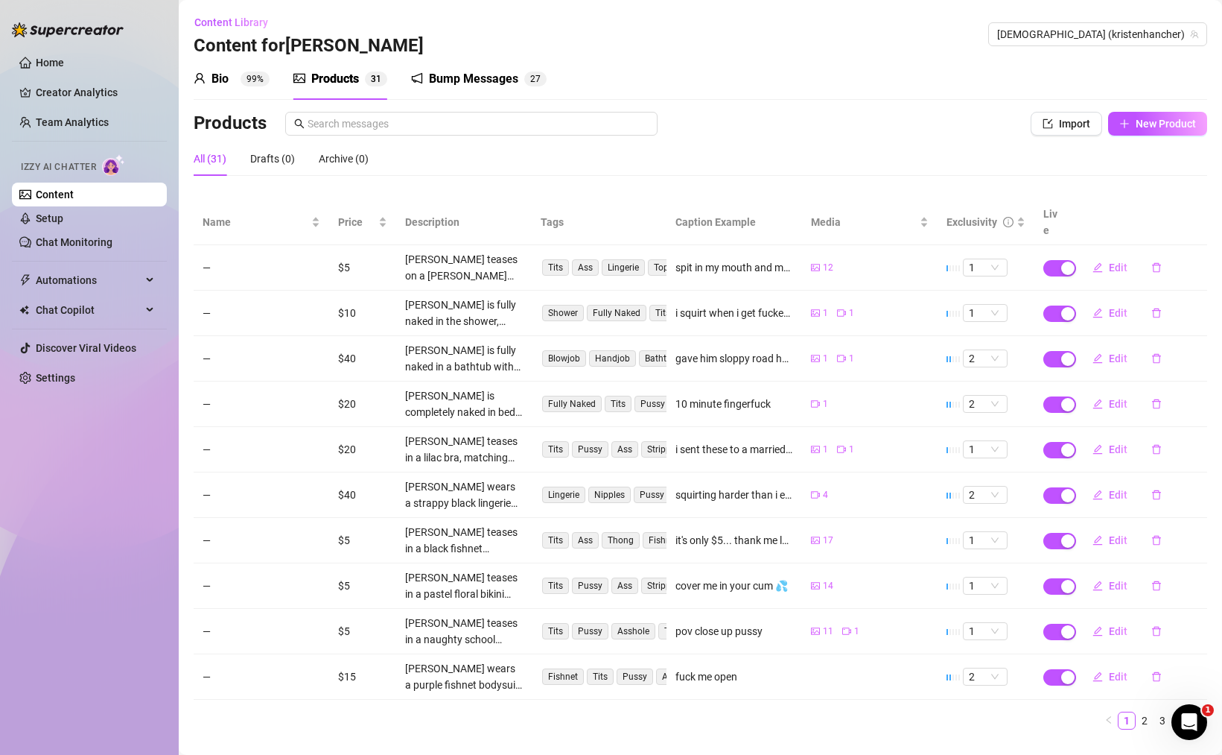
click at [261, 73] on sup "99%" at bounding box center [255, 79] width 29 height 15
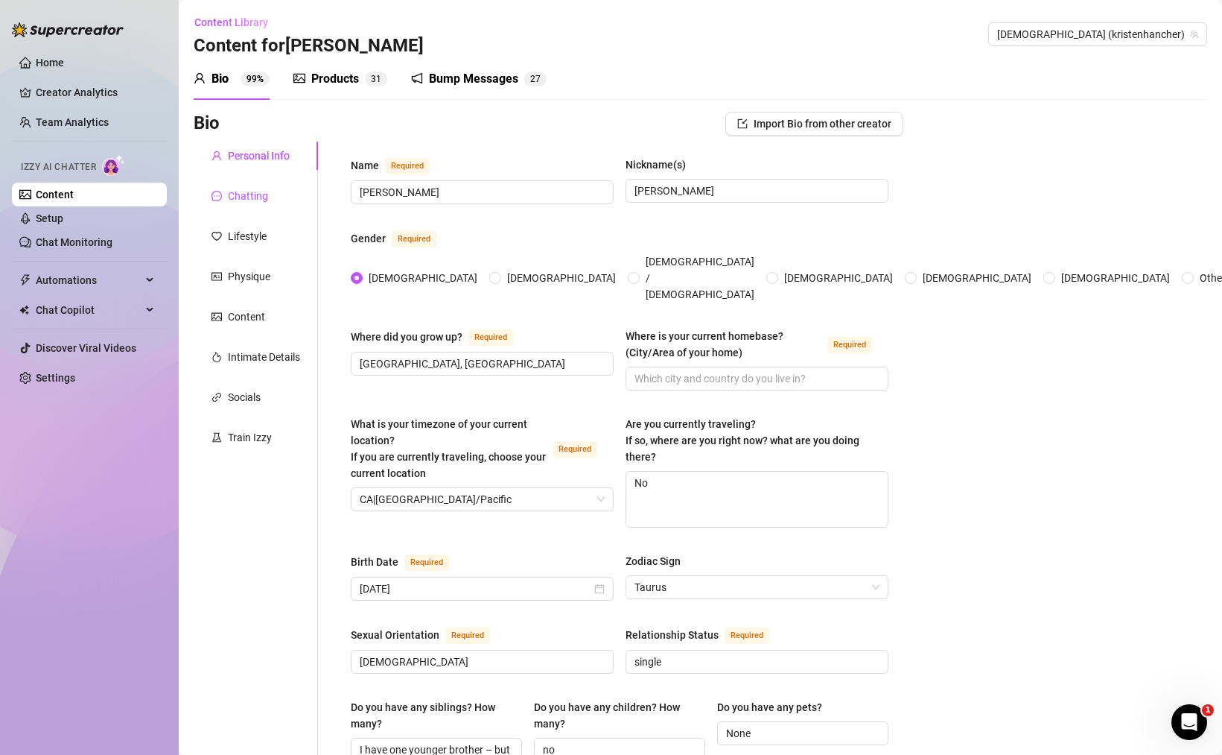
click at [248, 195] on div "Chatting" at bounding box center [248, 196] width 40 height 16
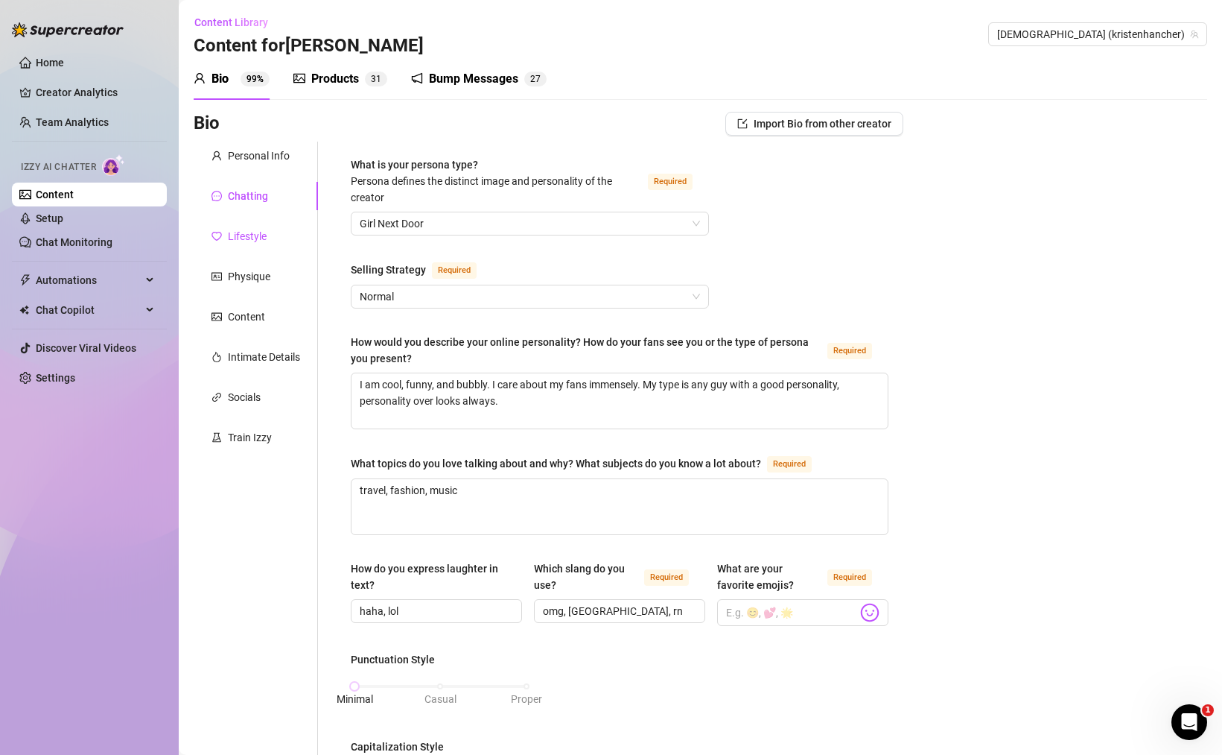
click at [250, 242] on div "Lifestyle" at bounding box center [247, 236] width 39 height 16
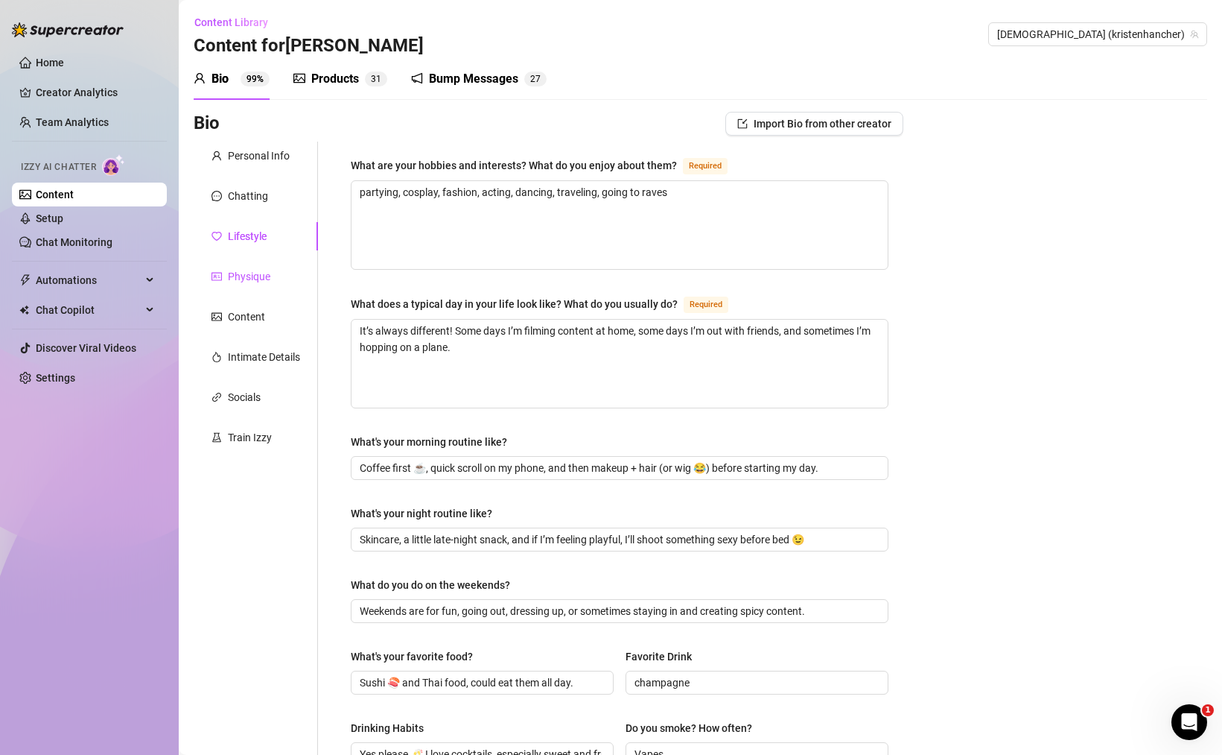
click at [250, 270] on div "Physique" at bounding box center [249, 276] width 42 height 16
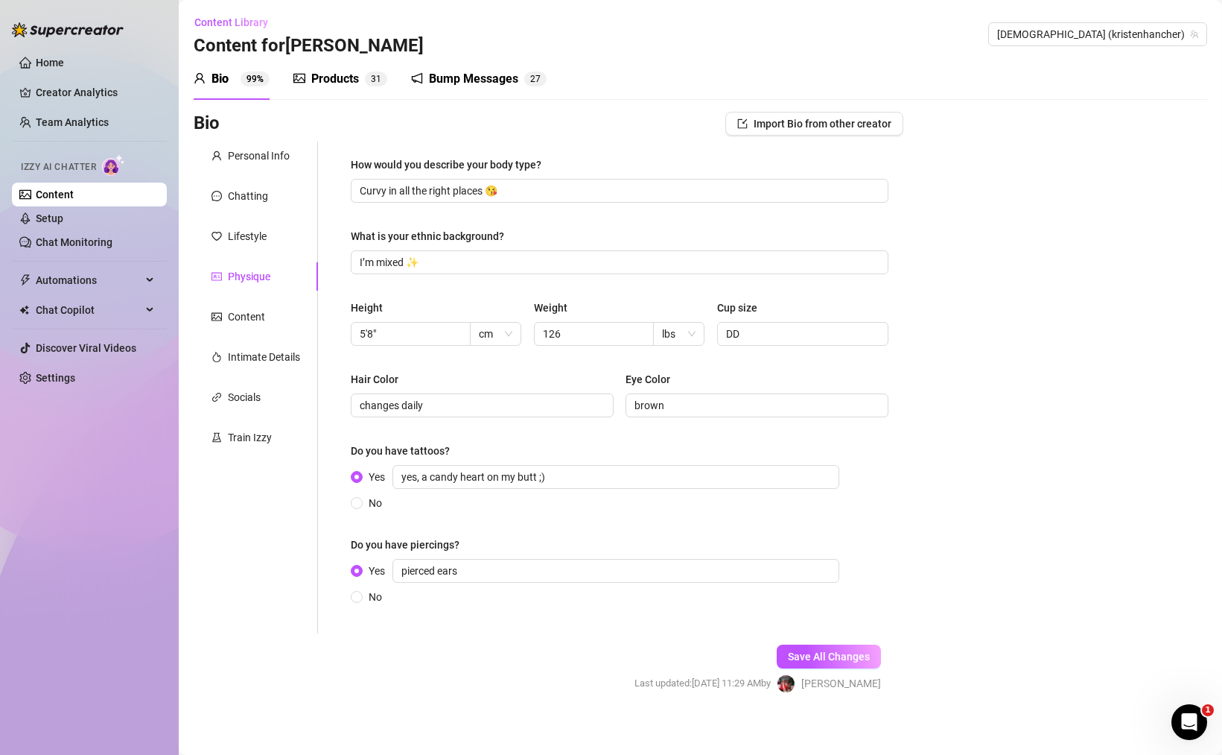
click at [352, 84] on div "Products" at bounding box center [335, 79] width 48 height 18
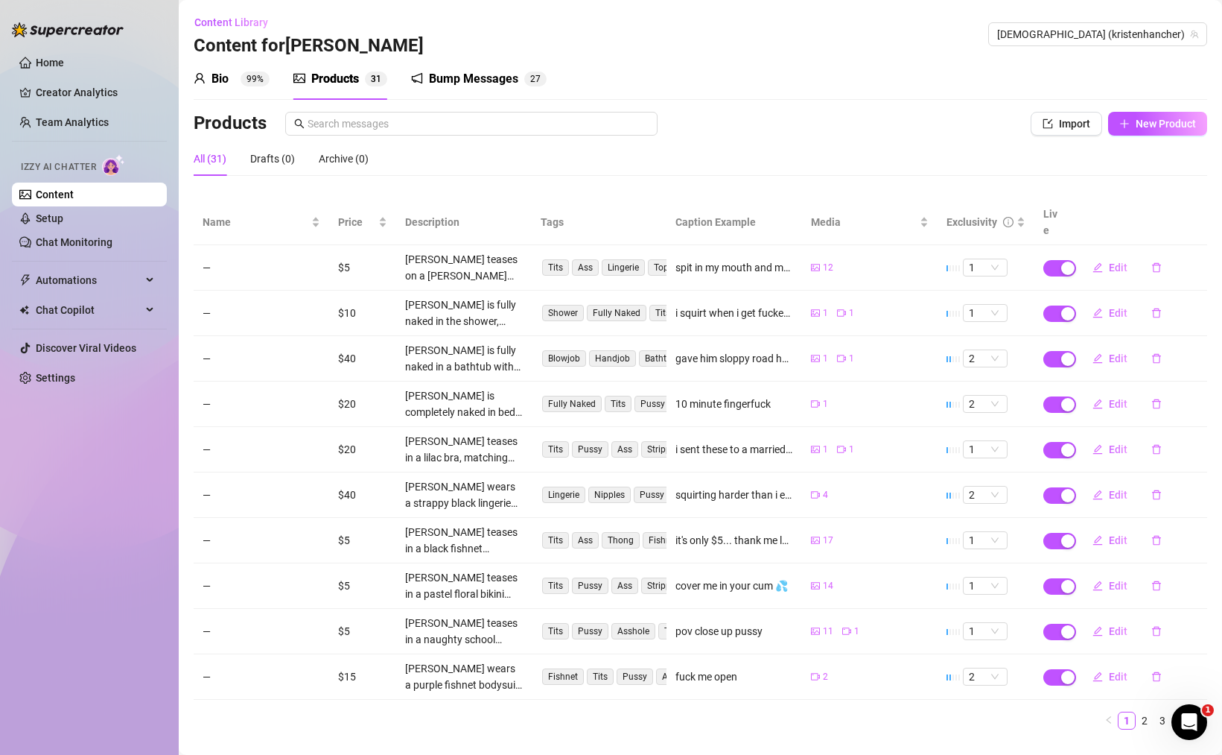
click at [428, 87] on div "Bump Messages 2 7" at bounding box center [479, 79] width 136 height 18
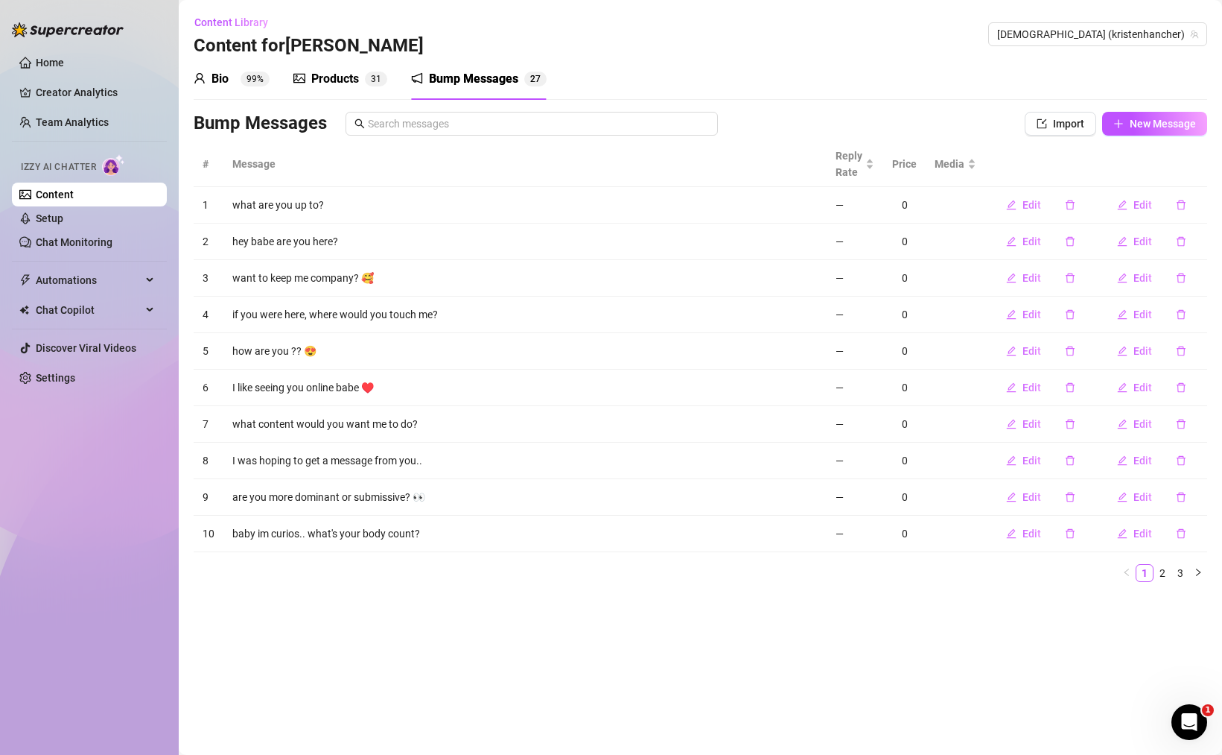
click at [361, 77] on div "Products 3 1" at bounding box center [340, 79] width 94 height 18
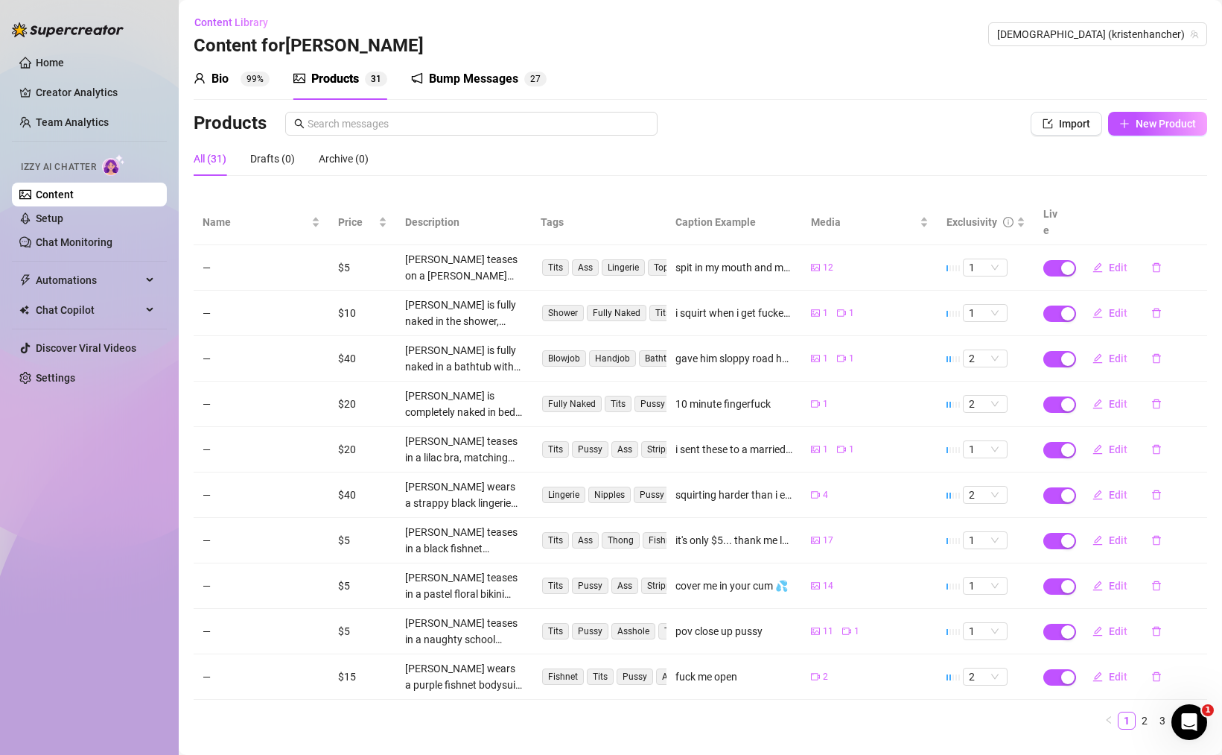
click at [264, 79] on sup "99%" at bounding box center [255, 79] width 29 height 15
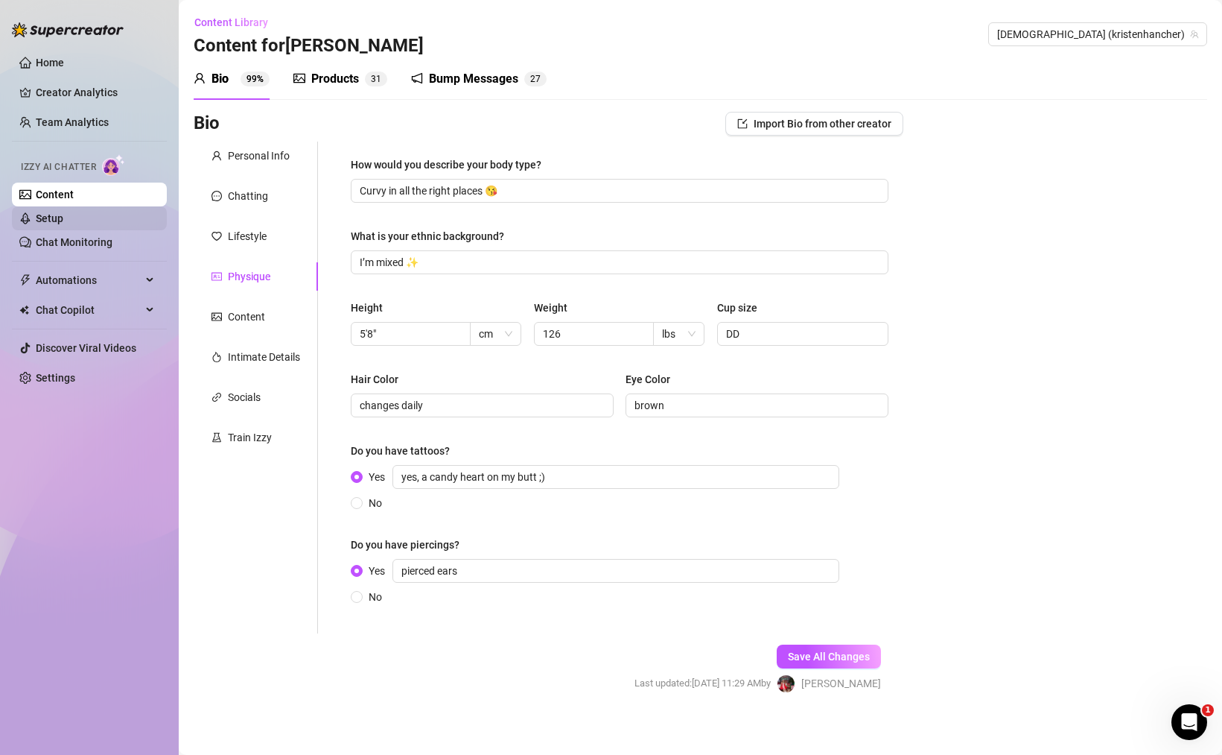
click at [63, 224] on link "Setup" at bounding box center [50, 218] width 28 height 12
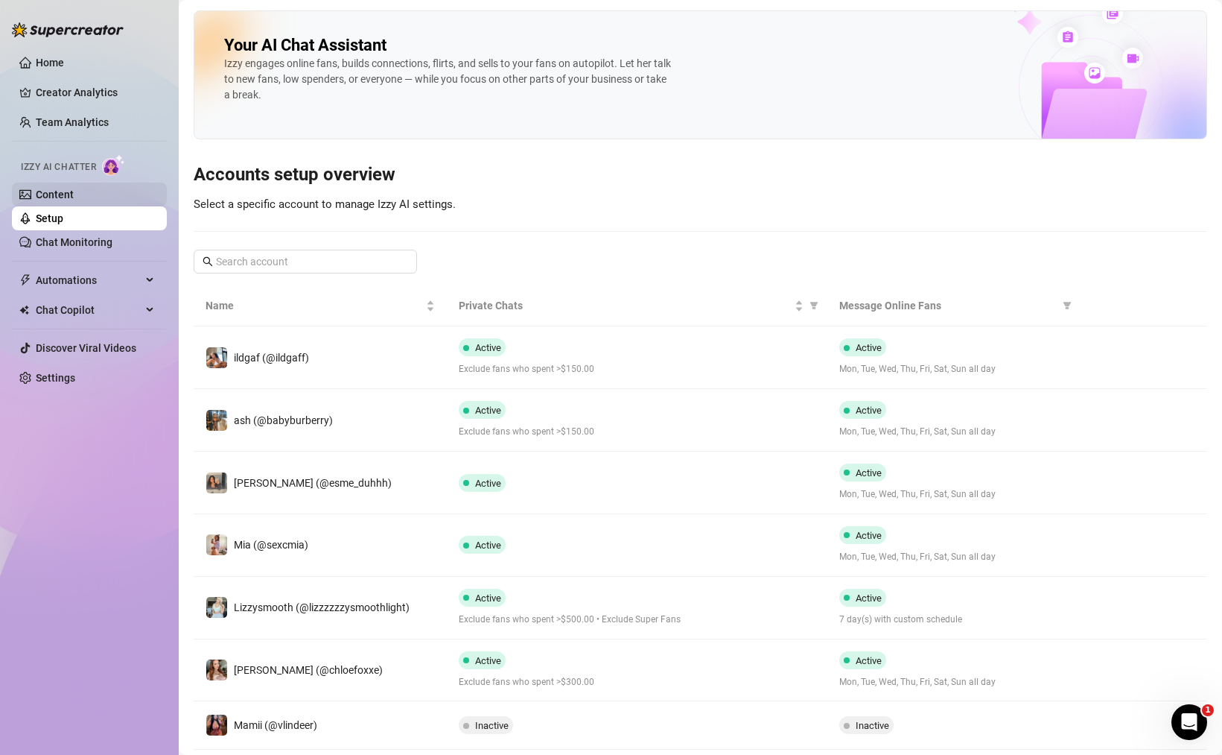
click at [74, 200] on link "Content" at bounding box center [55, 194] width 38 height 12
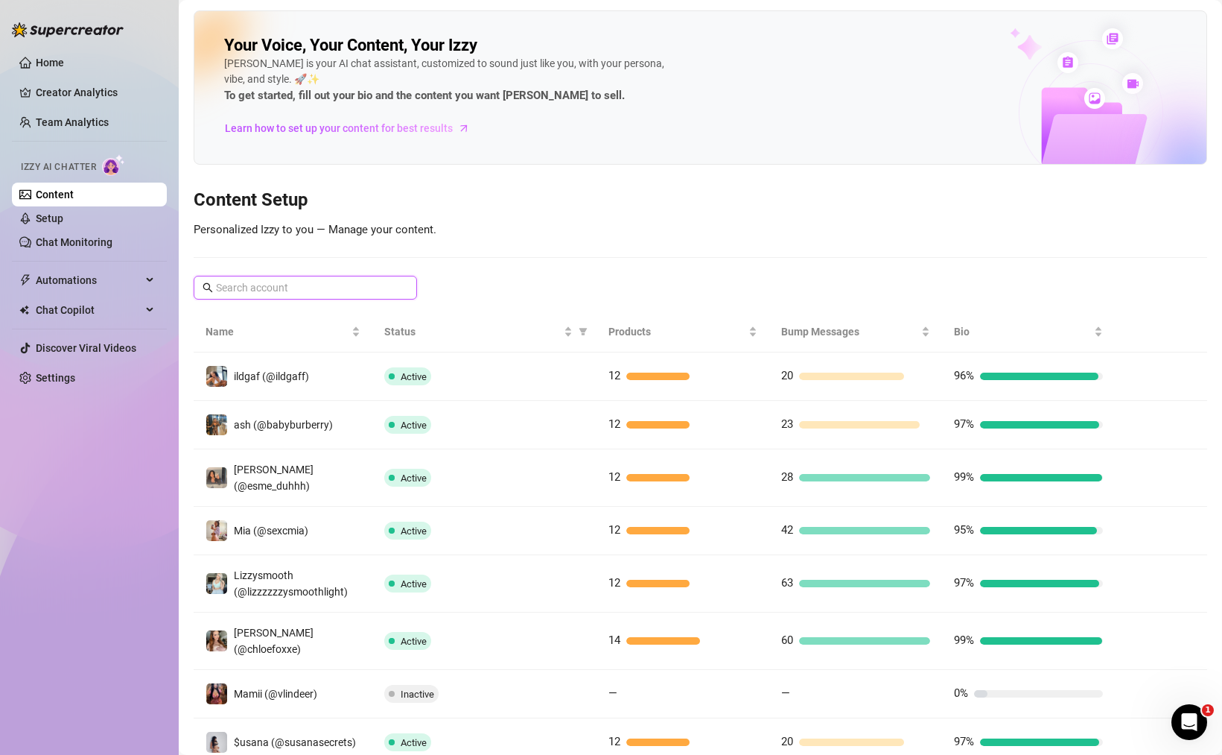
click at [290, 288] on input "text" at bounding box center [306, 287] width 180 height 16
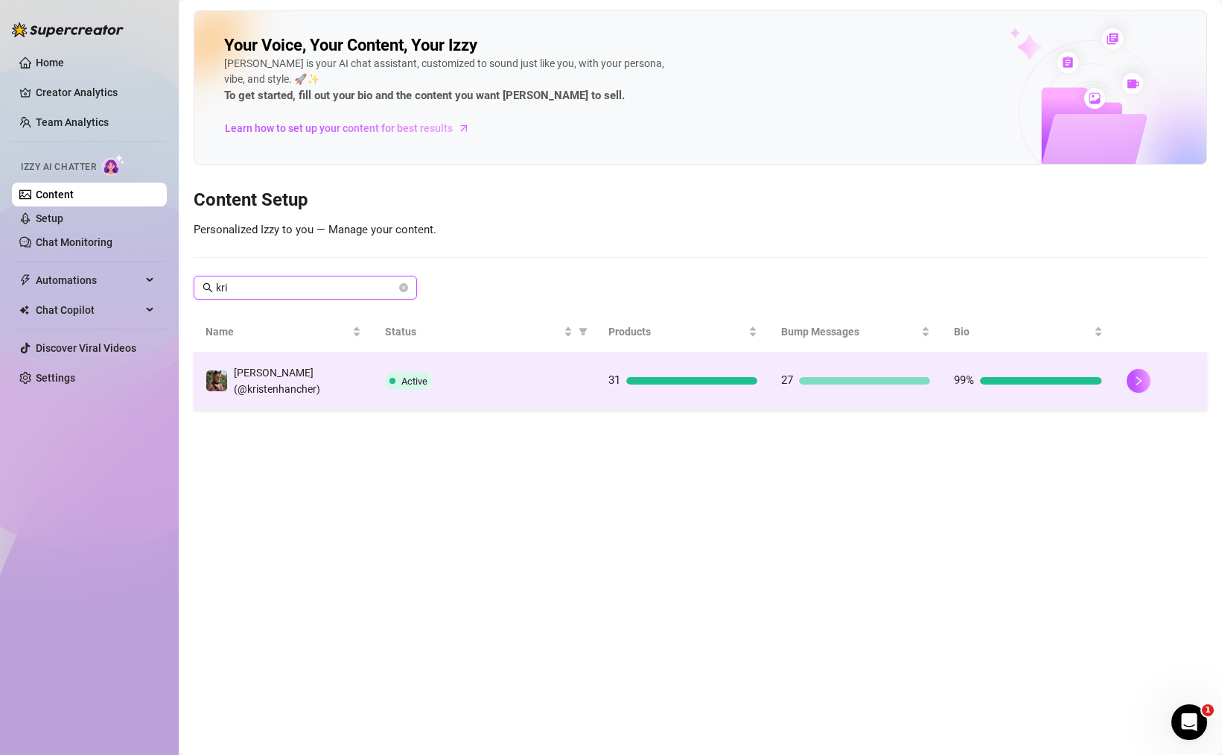
type input "kri"
click at [398, 374] on span "Active" at bounding box center [408, 381] width 47 height 18
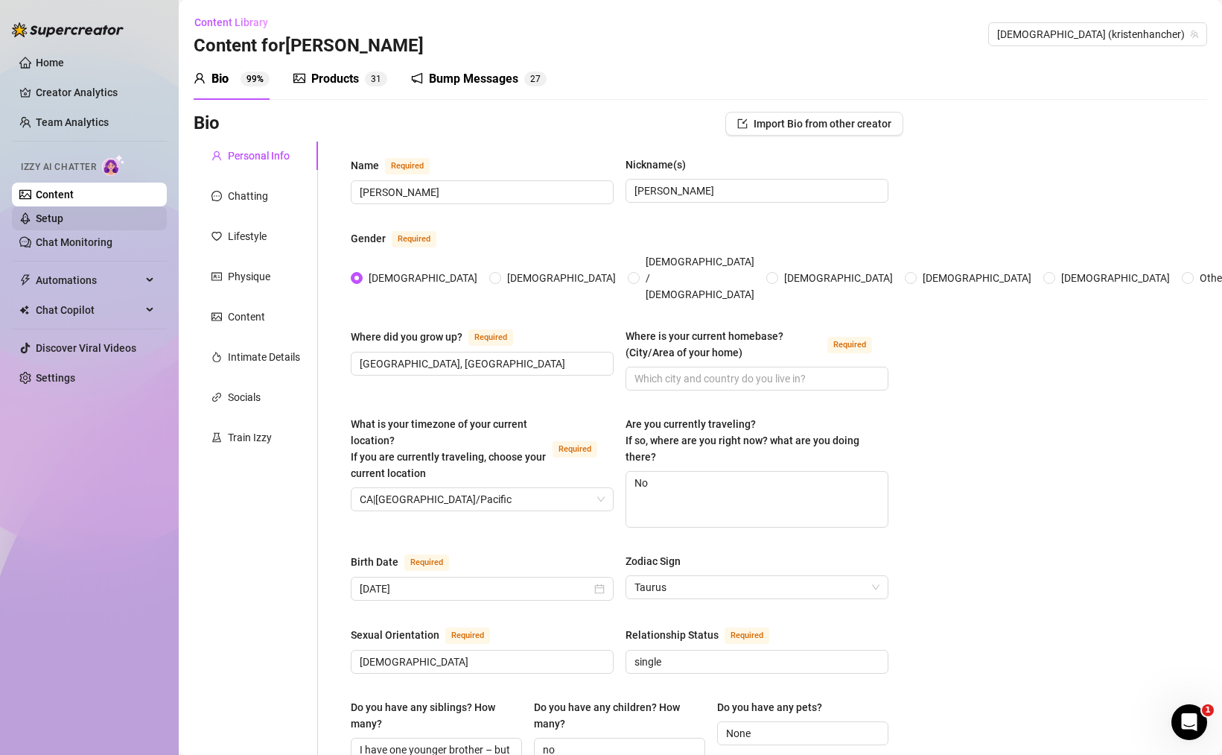
click at [63, 220] on link "Setup" at bounding box center [50, 218] width 28 height 12
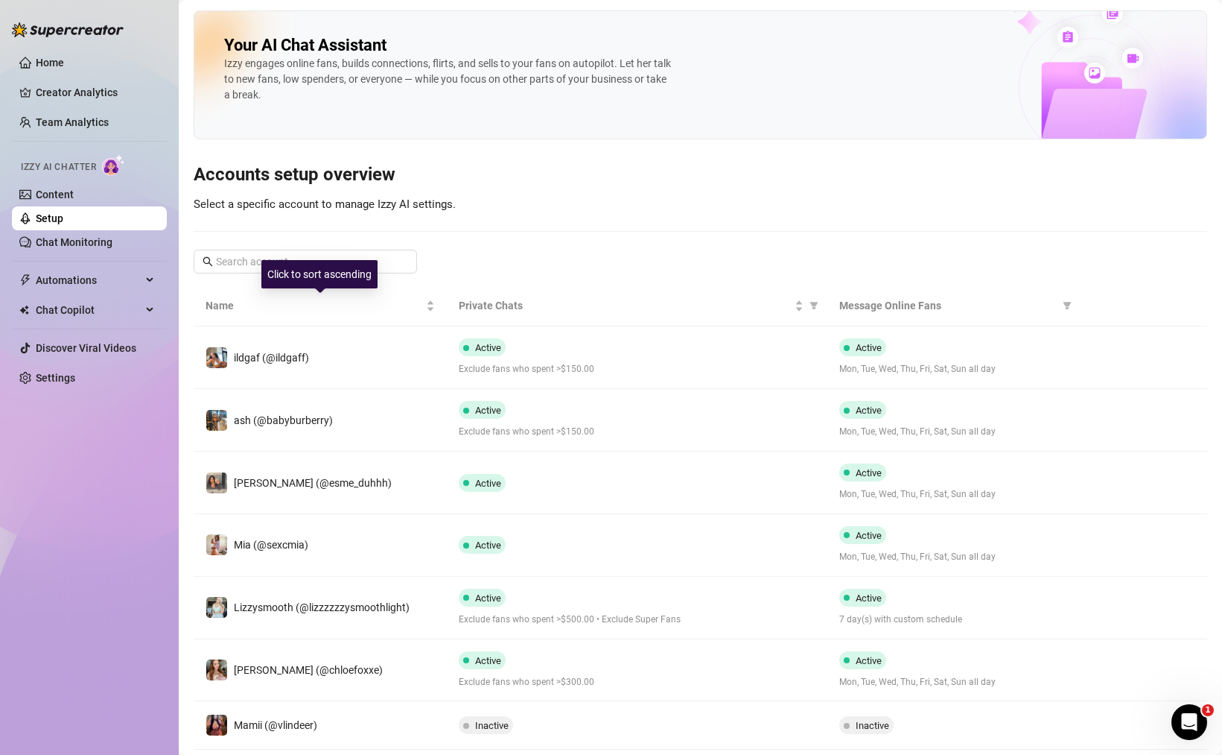
click at [352, 267] on div "Click to sort ascending" at bounding box center [319, 274] width 116 height 28
click at [314, 259] on input "text" at bounding box center [306, 261] width 180 height 16
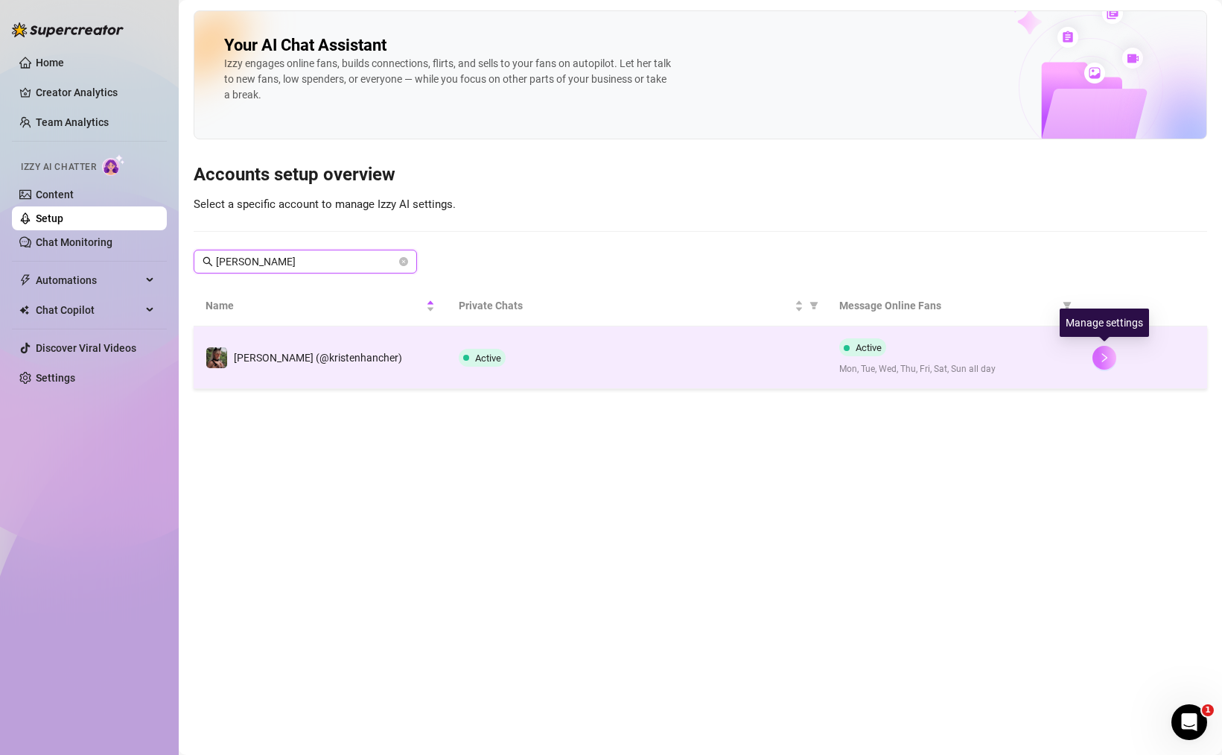
type input "kris"
click at [1102, 361] on icon "right" at bounding box center [1104, 357] width 10 height 10
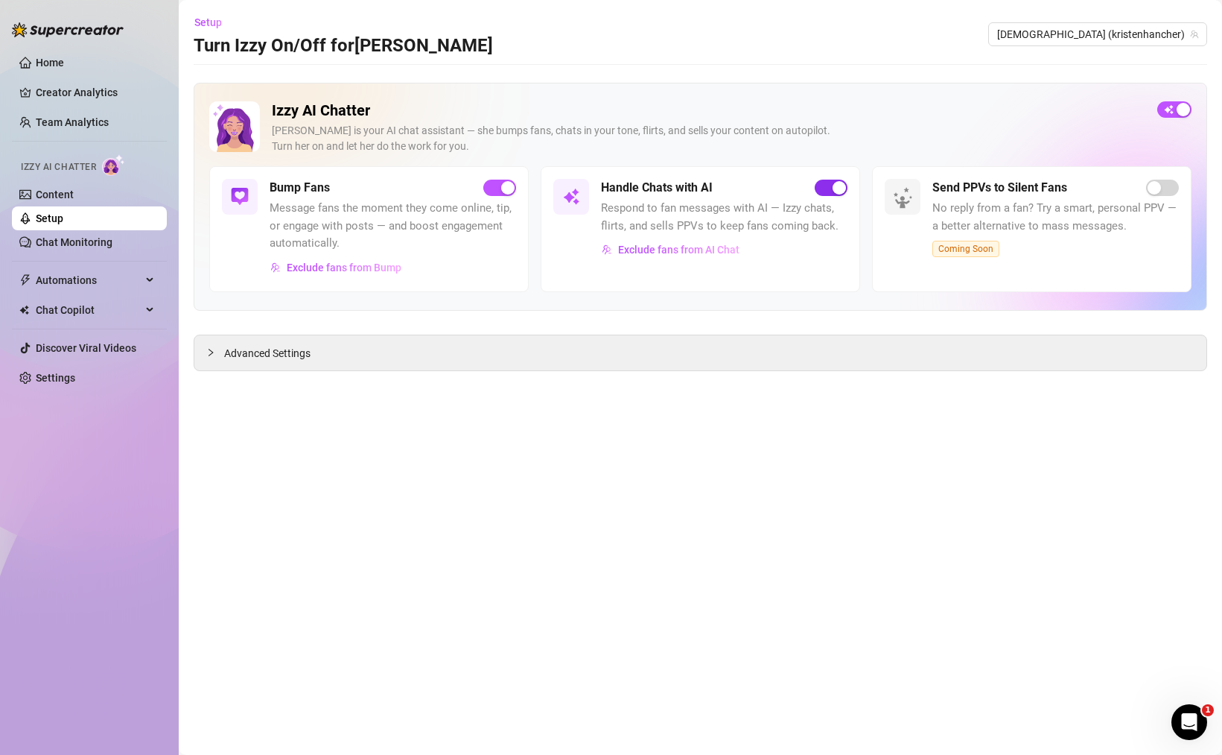
click at [834, 185] on div "button" at bounding box center [839, 187] width 13 height 13
